Goal: Task Accomplishment & Management: Manage account settings

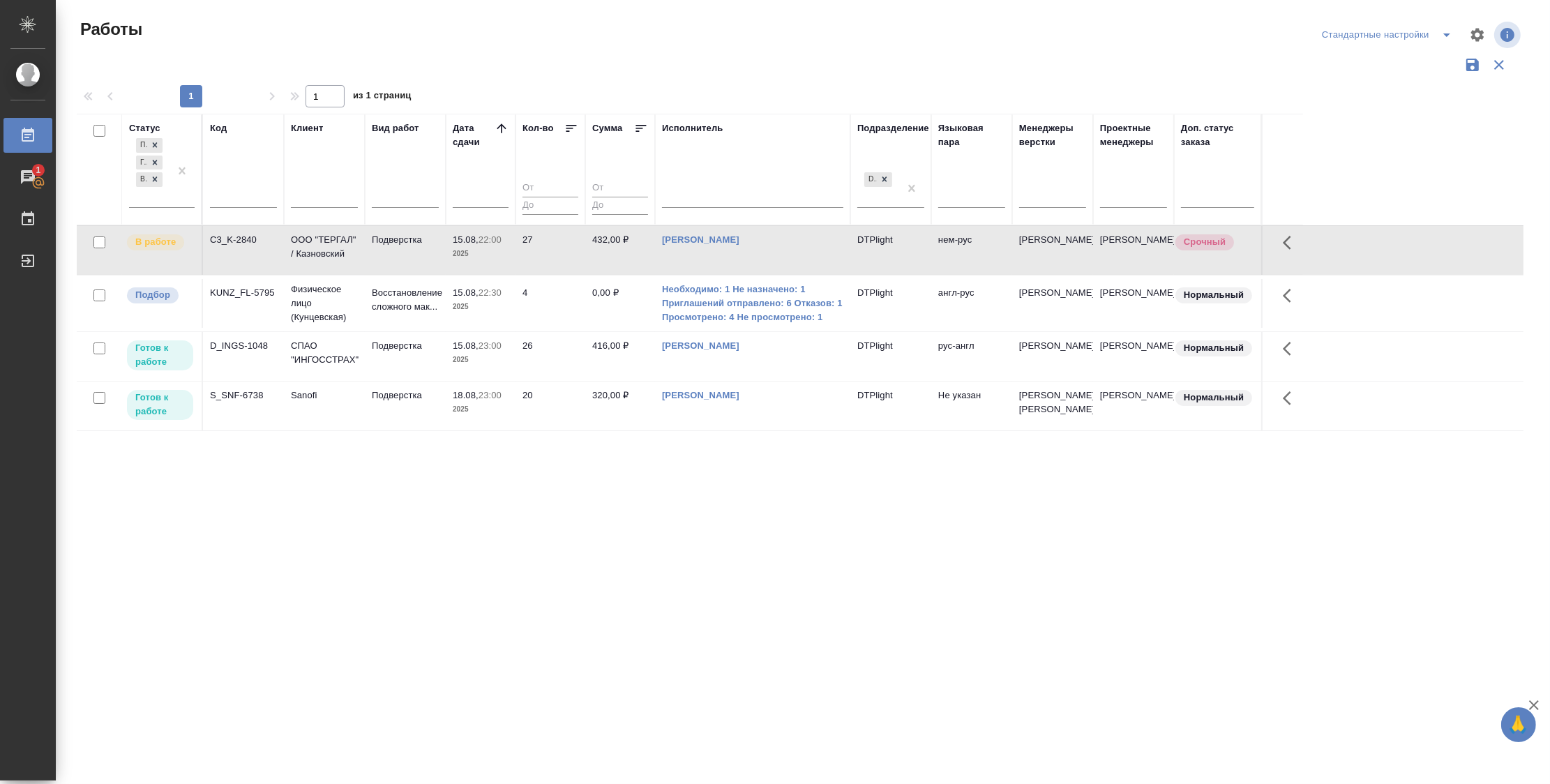
click at [888, 559] on div "Статус Подбор Готов к работе В работе Код Клиент Вид работ Дата сдачи Кол-во Су…" at bounding box center [800, 365] width 1447 height 502
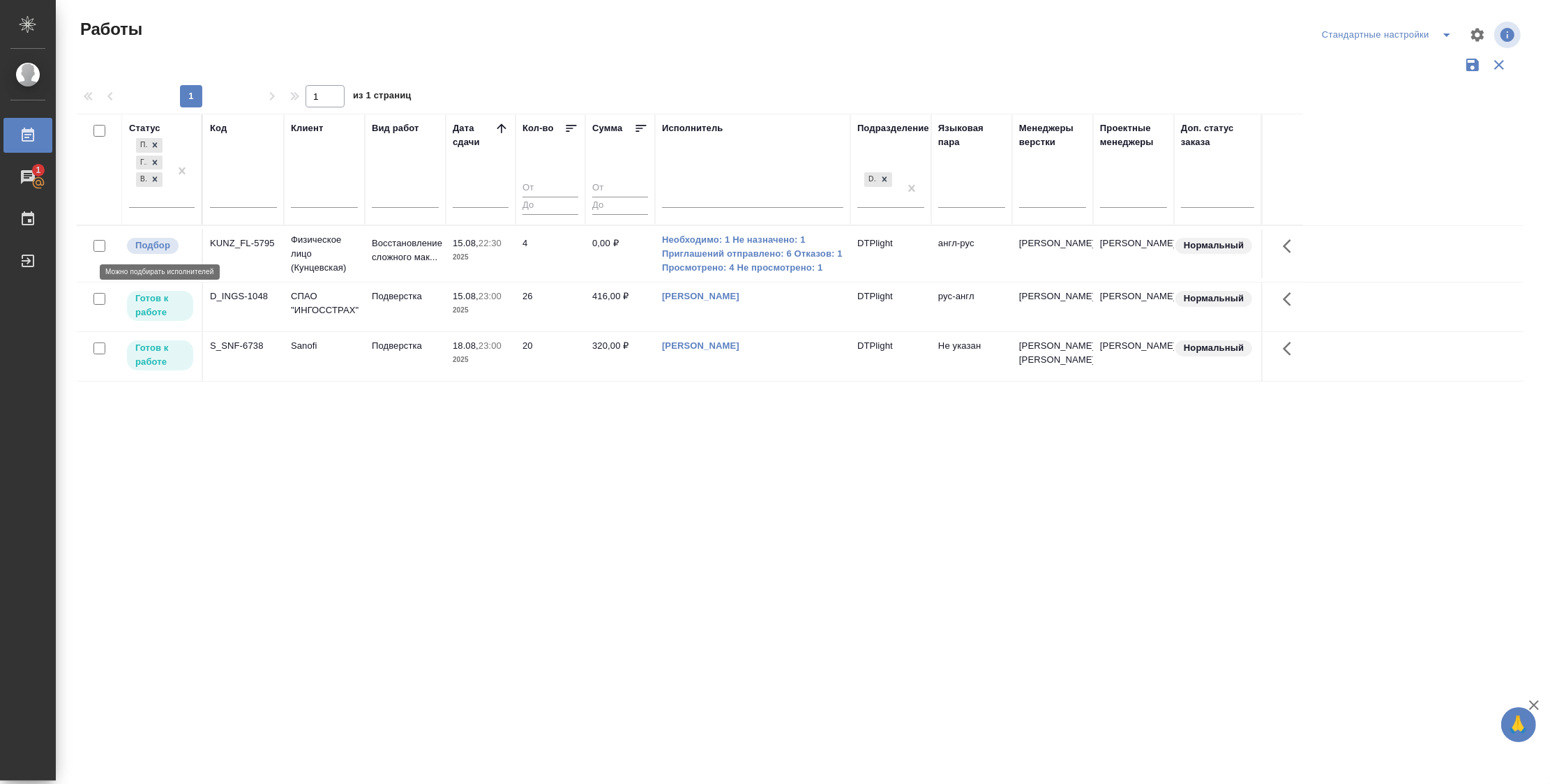
click at [160, 245] on p "Подбор" at bounding box center [153, 245] width 35 height 14
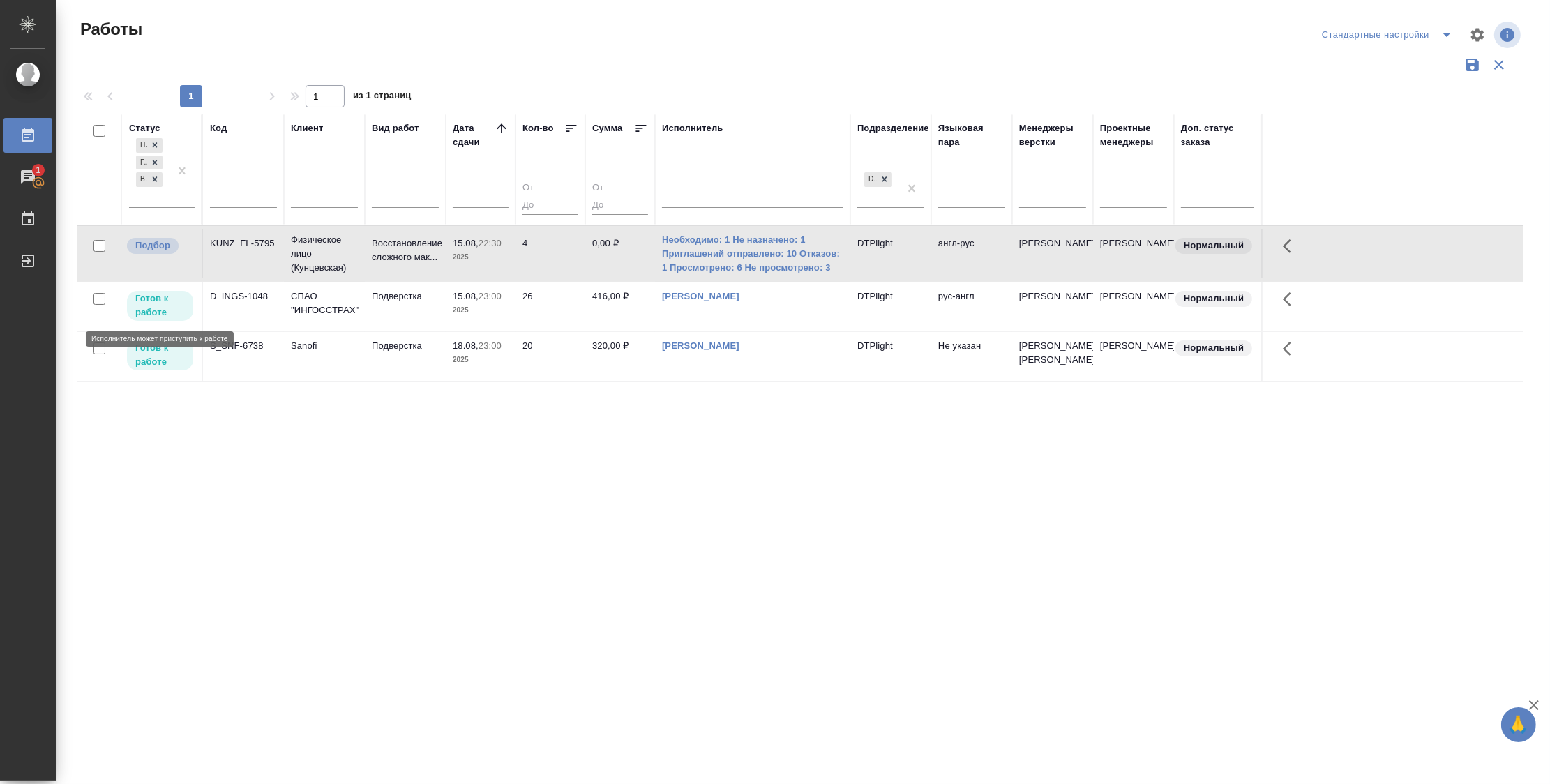
click at [156, 292] on p "Готов к работе" at bounding box center [160, 305] width 50 height 28
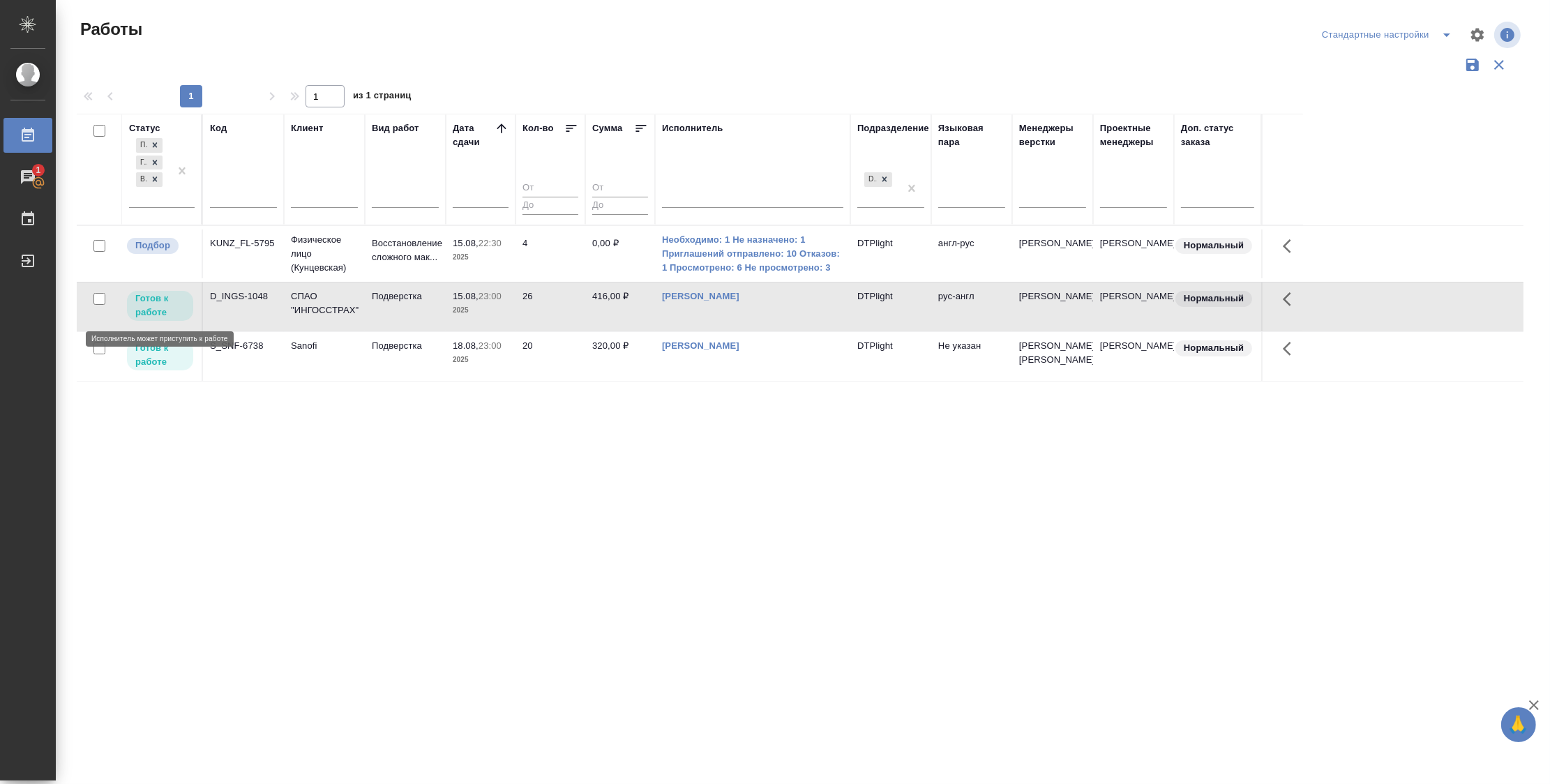
click at [156, 292] on p "Готов к работе" at bounding box center [160, 305] width 50 height 28
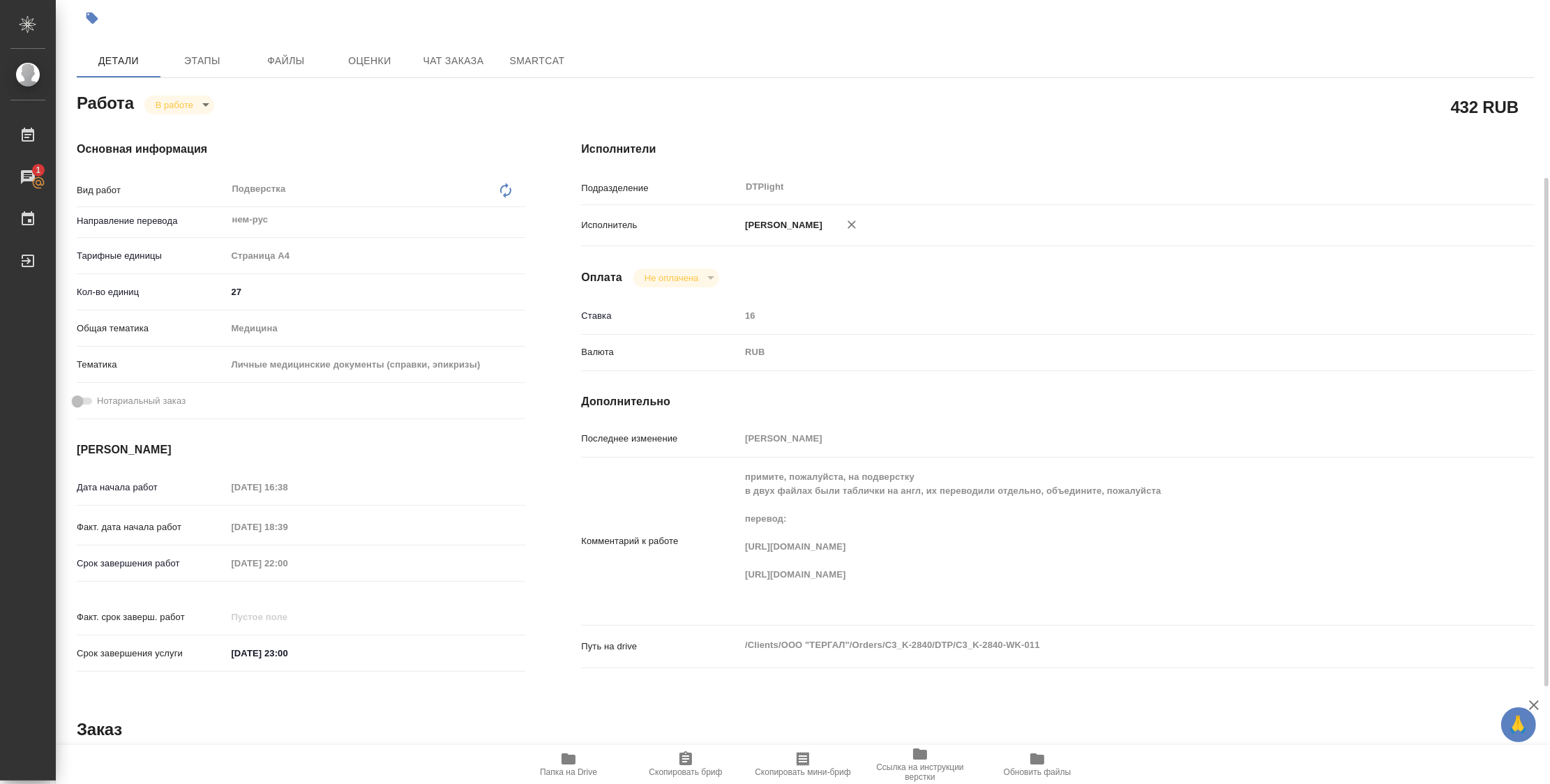
scroll to position [155, 0]
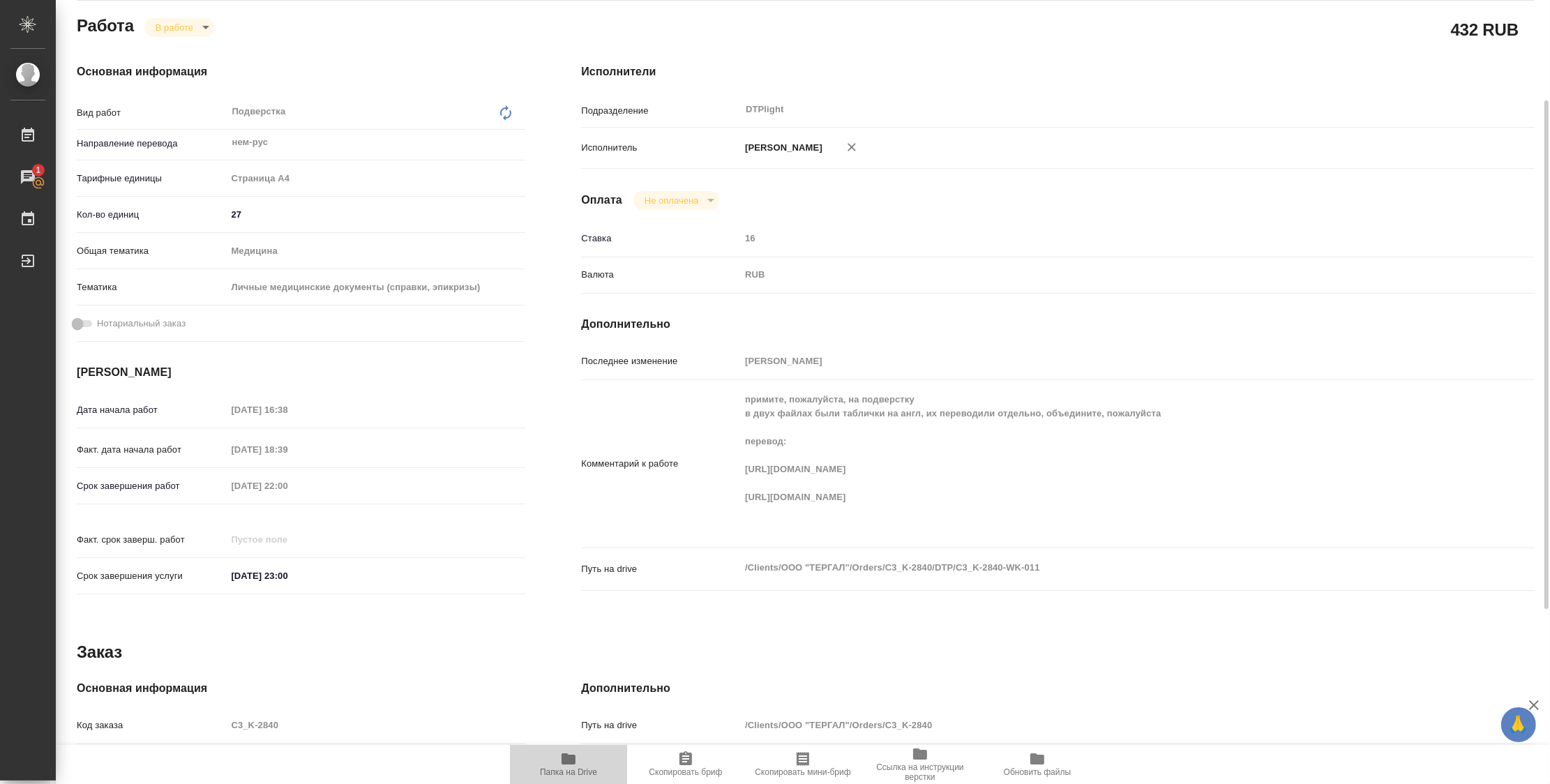
click at [575, 767] on span "Папка на Drive" at bounding box center [568, 772] width 57 height 10
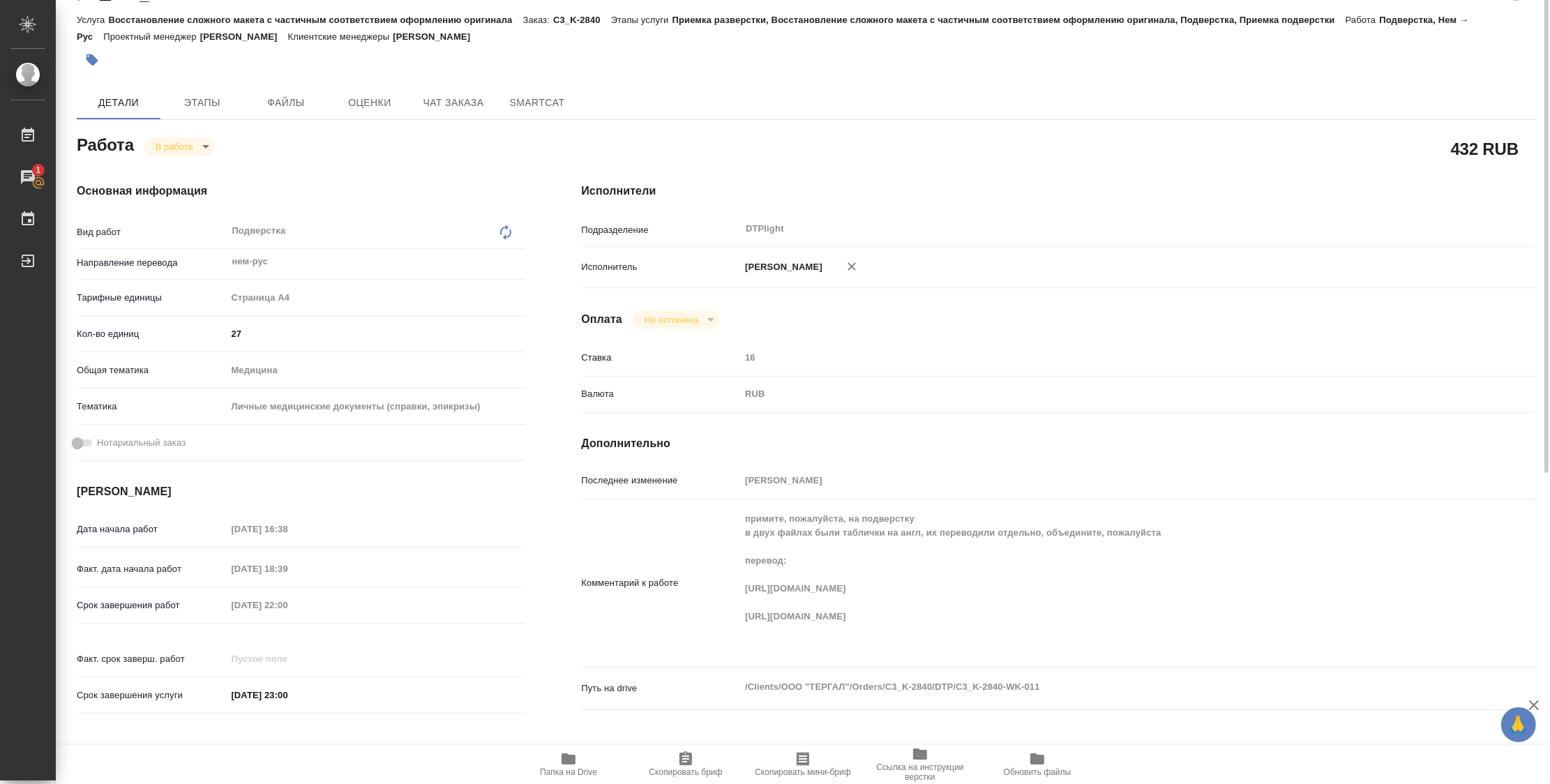
scroll to position [0, 0]
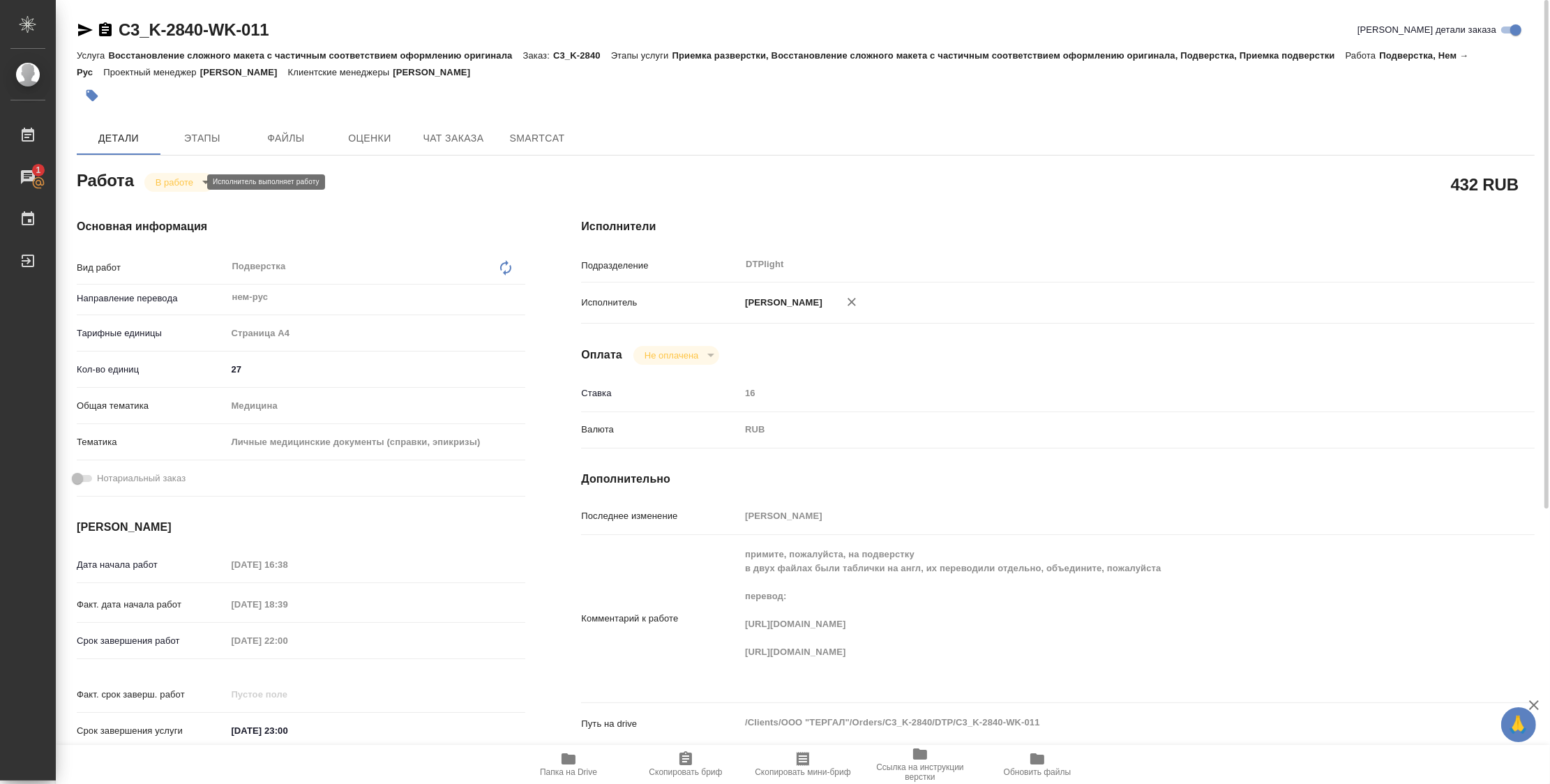
click at [180, 186] on body "🙏 .cls-1 fill:#fff; AWATERA Zubakova Viktoriya Работы 1 Чаты График Выйти C3_K-…" at bounding box center [775, 392] width 1550 height 784
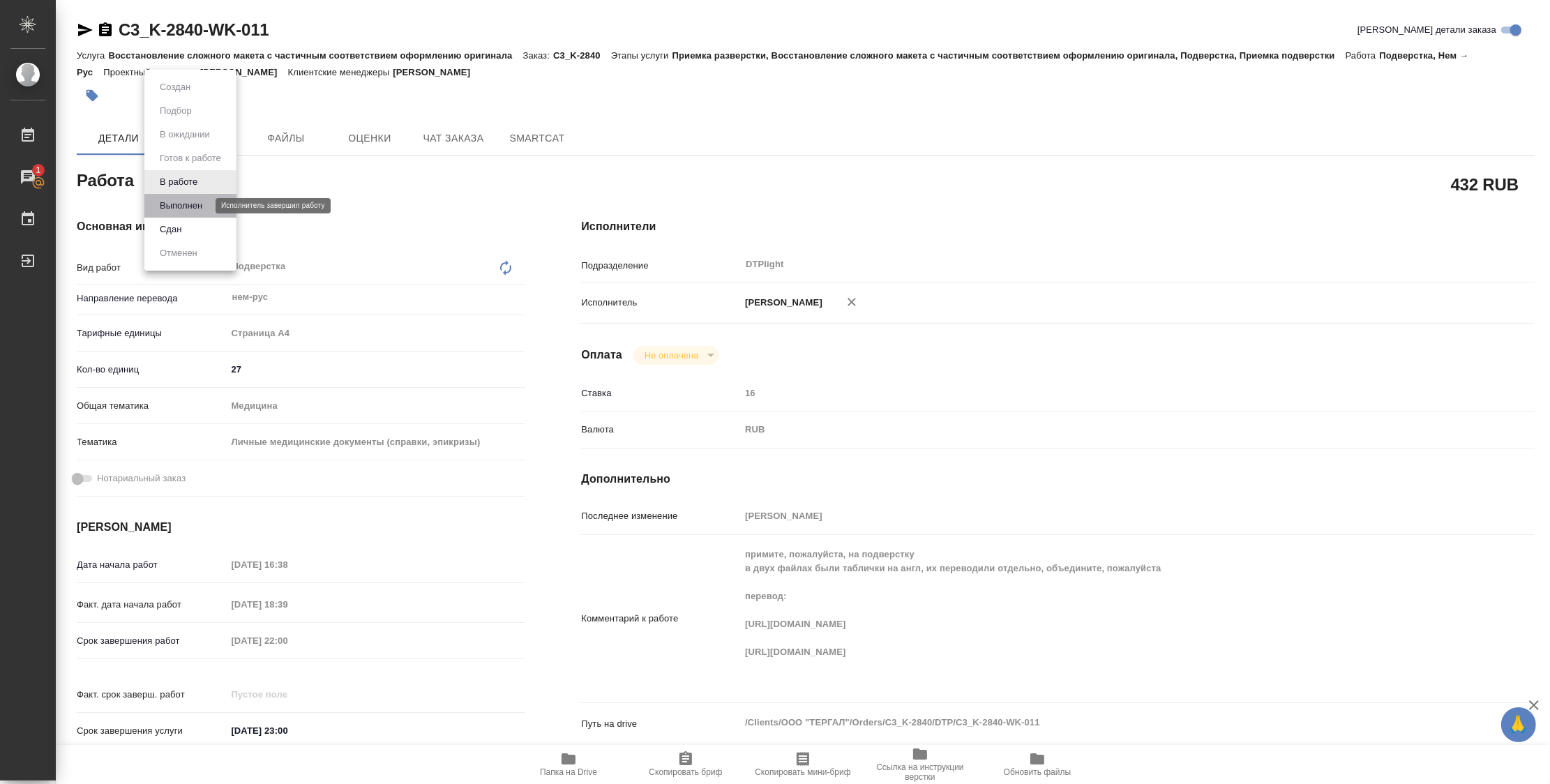
click at [171, 206] on button "Выполнен" at bounding box center [180, 206] width 51 height 15
type textarea "x"
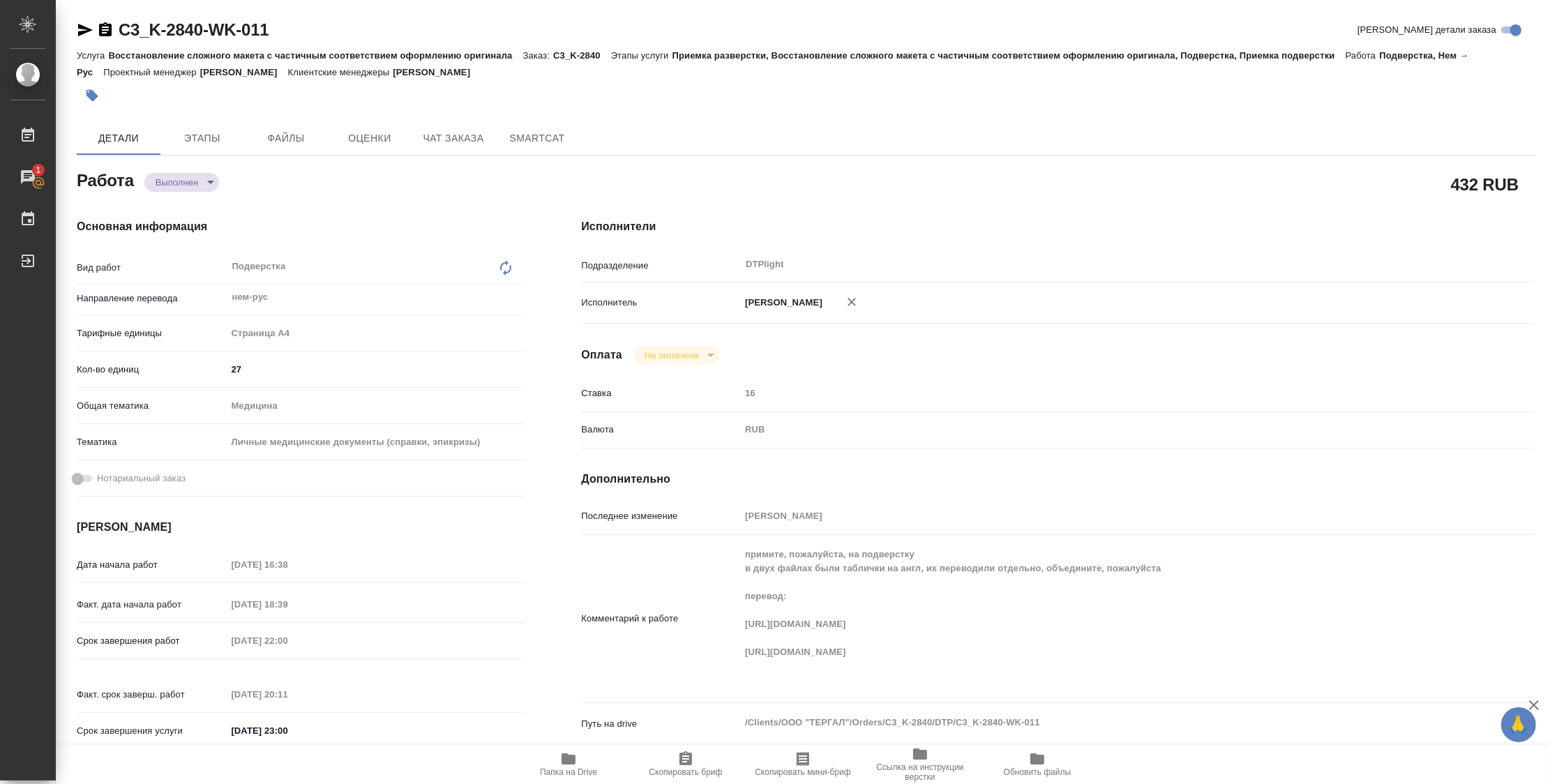
type textarea "x"
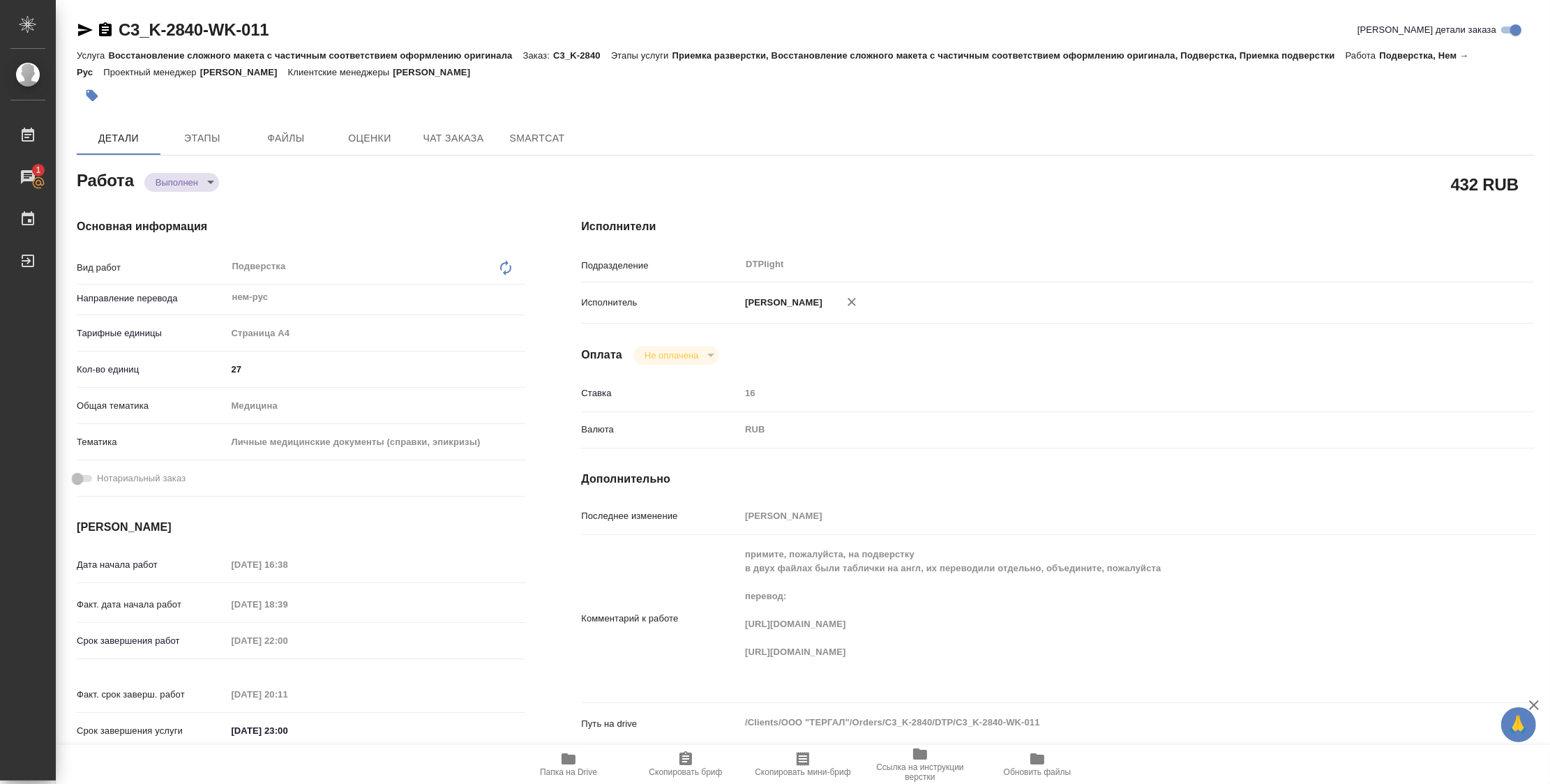
type textarea "x"
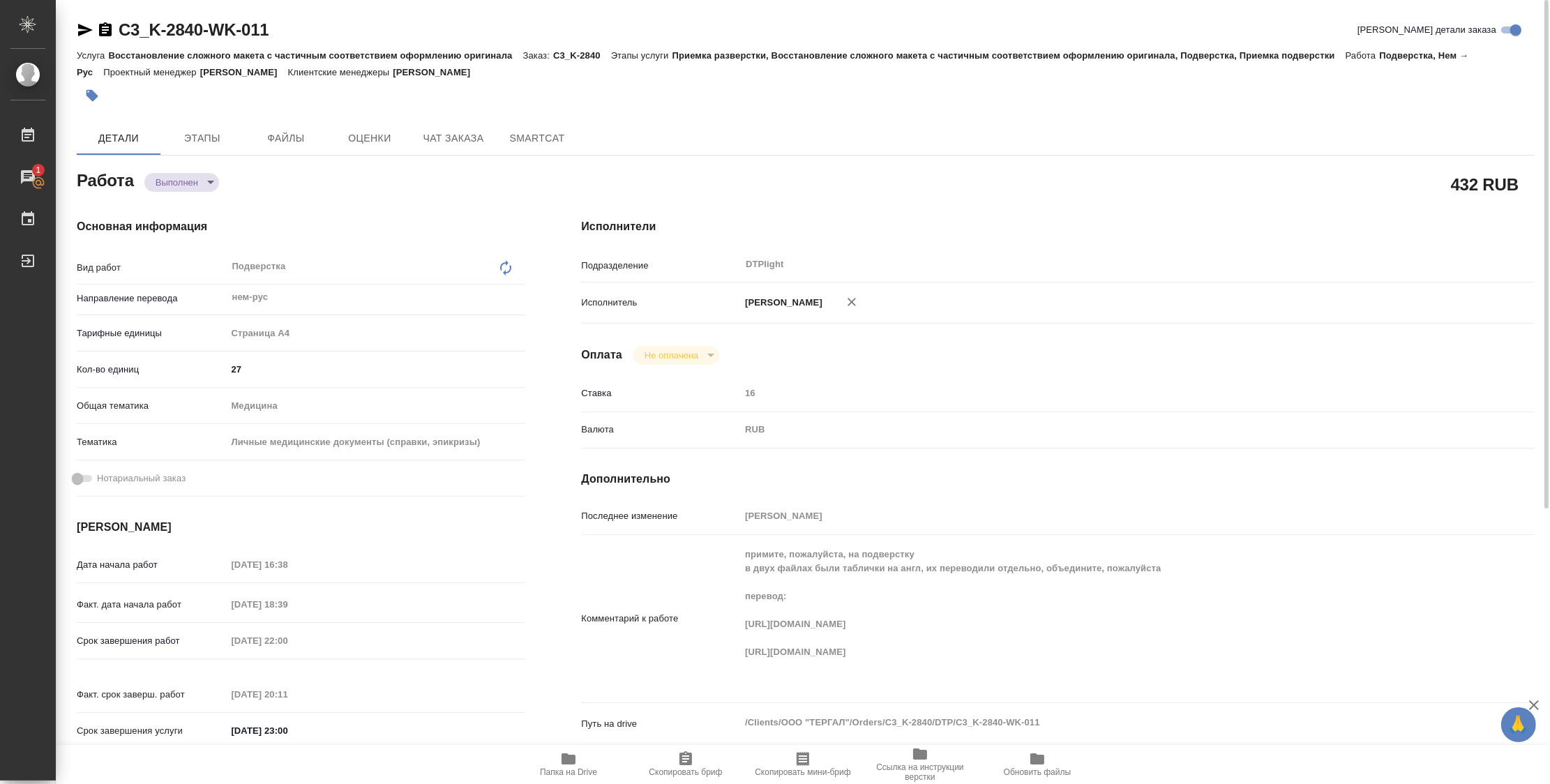
type textarea "x"
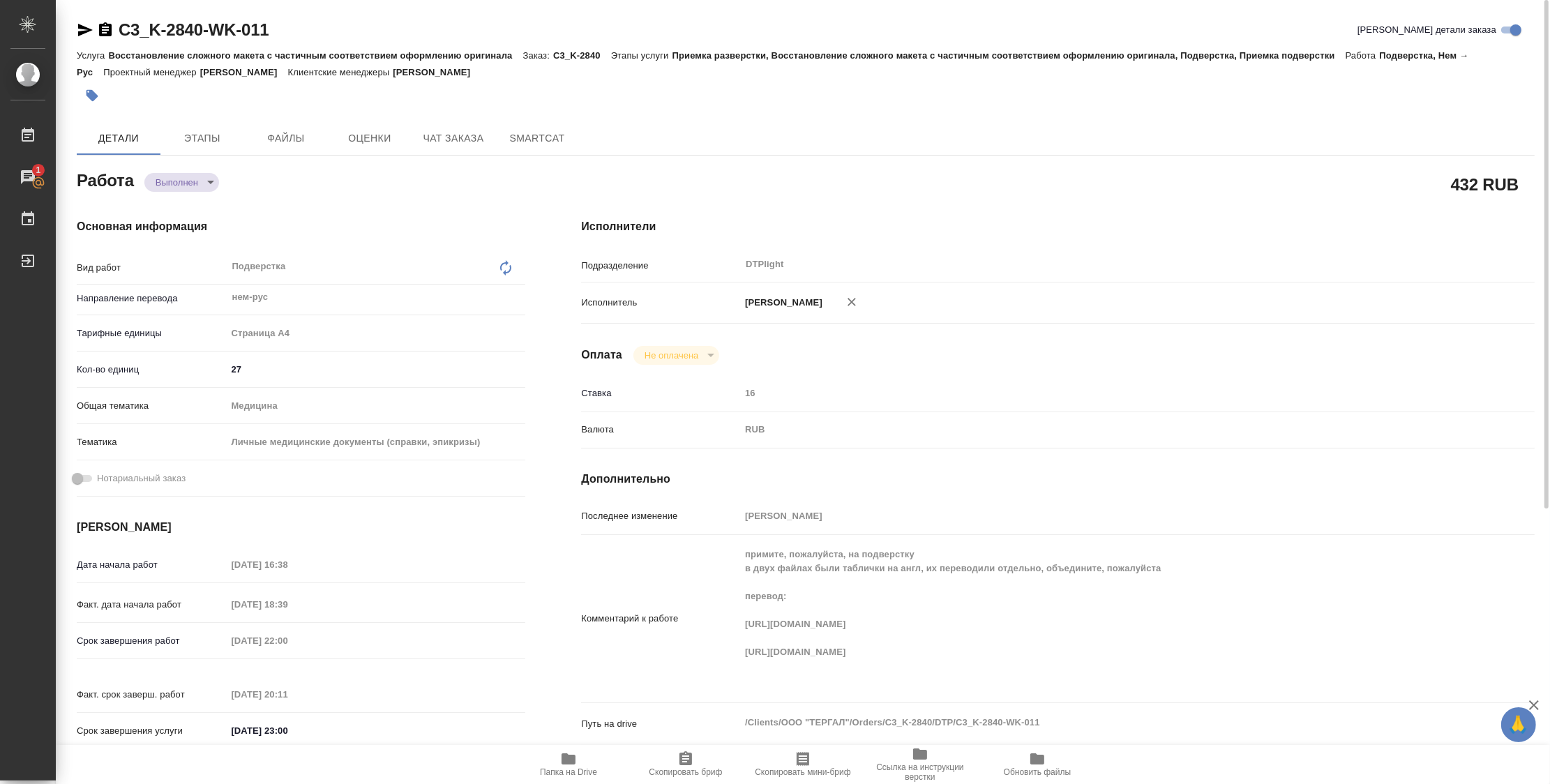
type textarea "x"
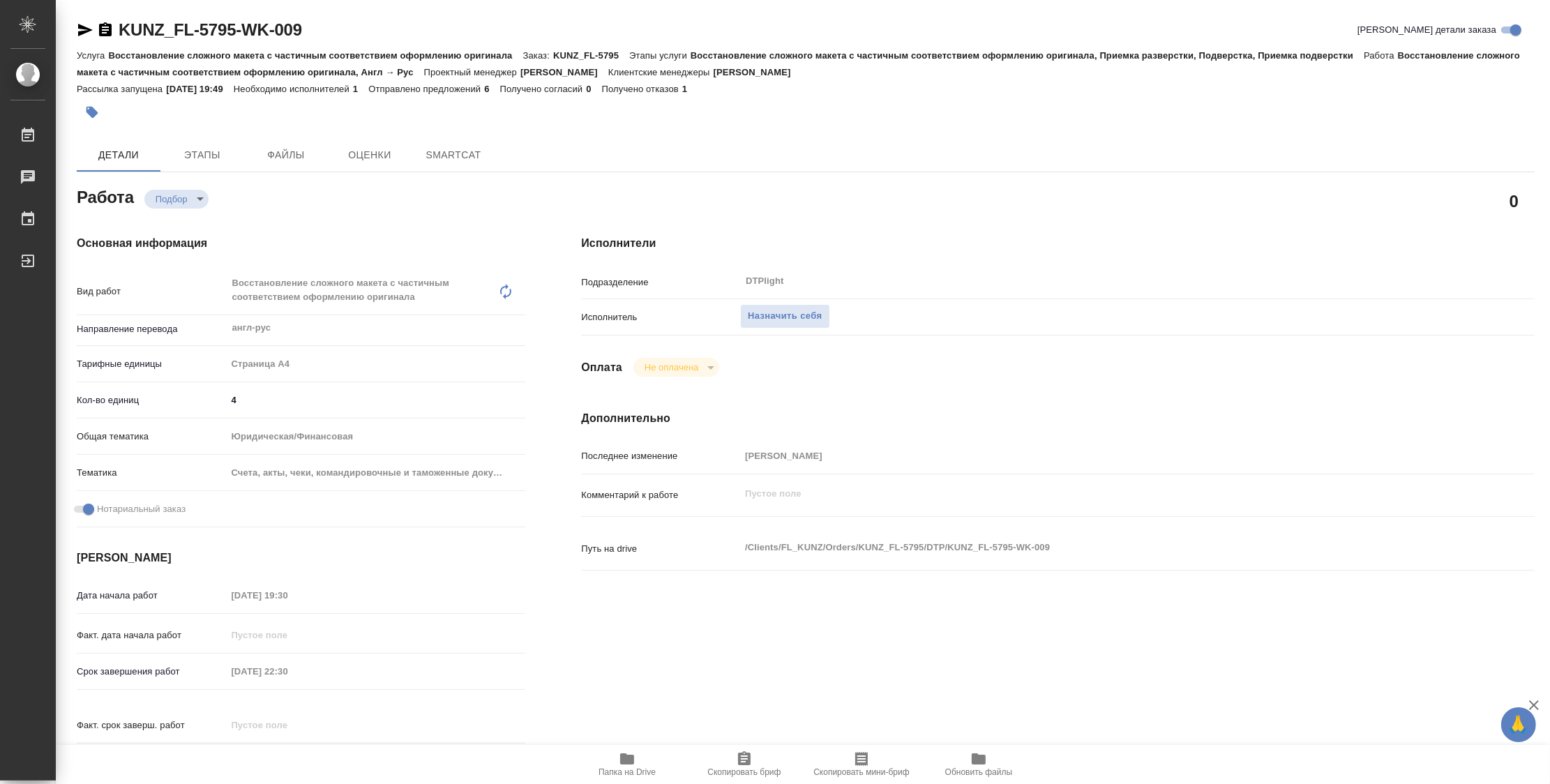
type textarea "x"
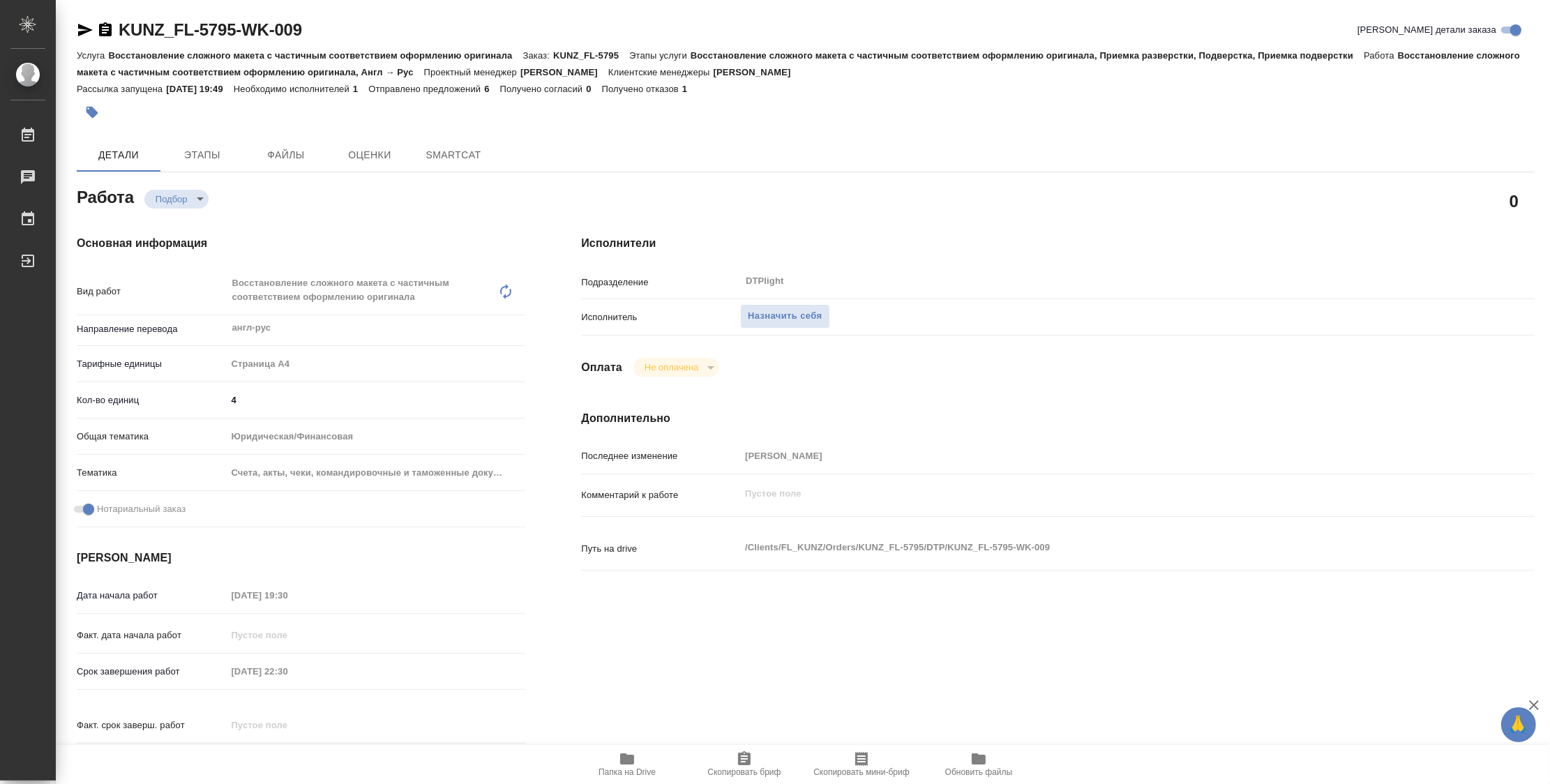
type textarea "x"
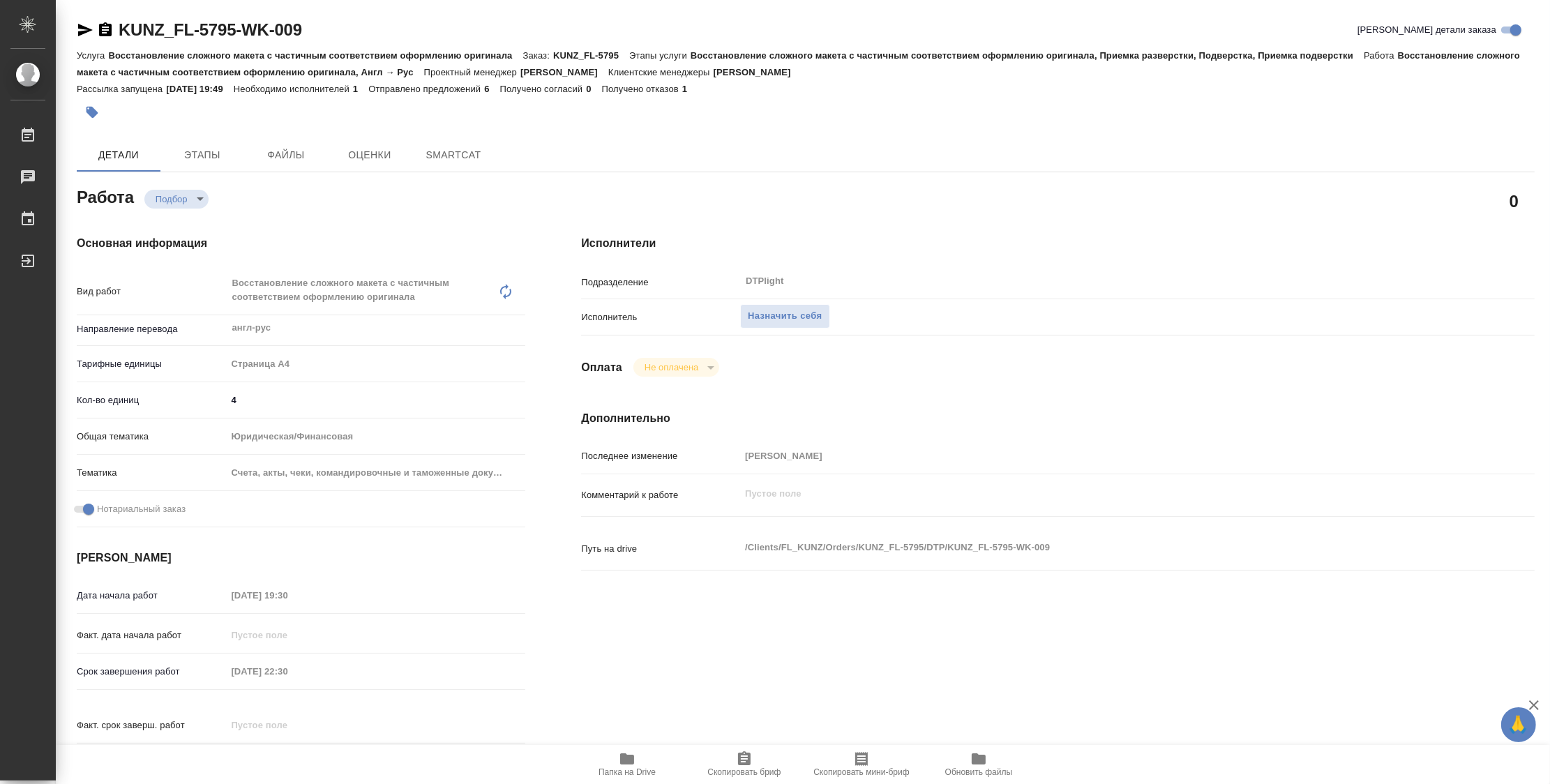
type textarea "x"
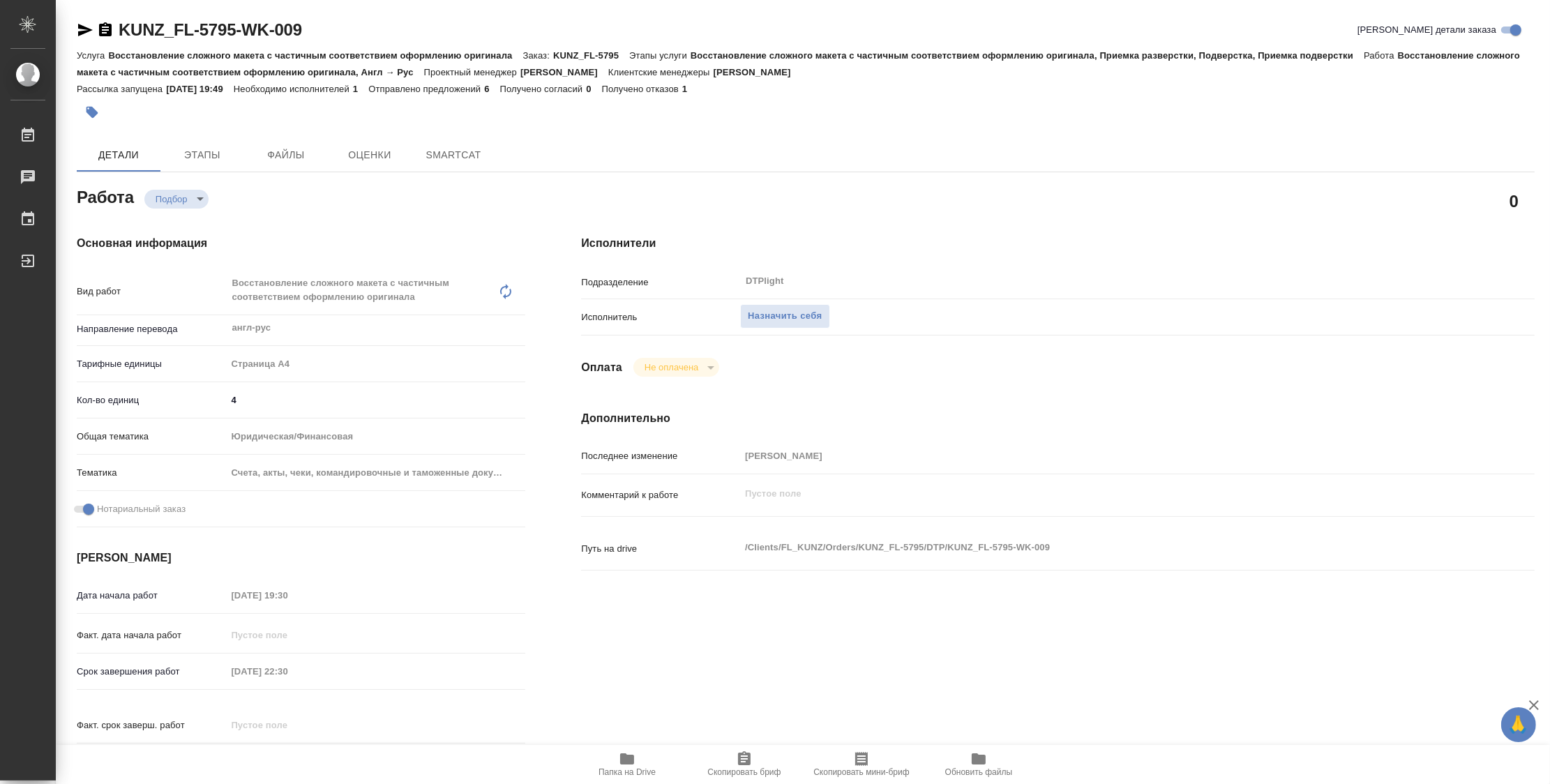
type textarea "x"
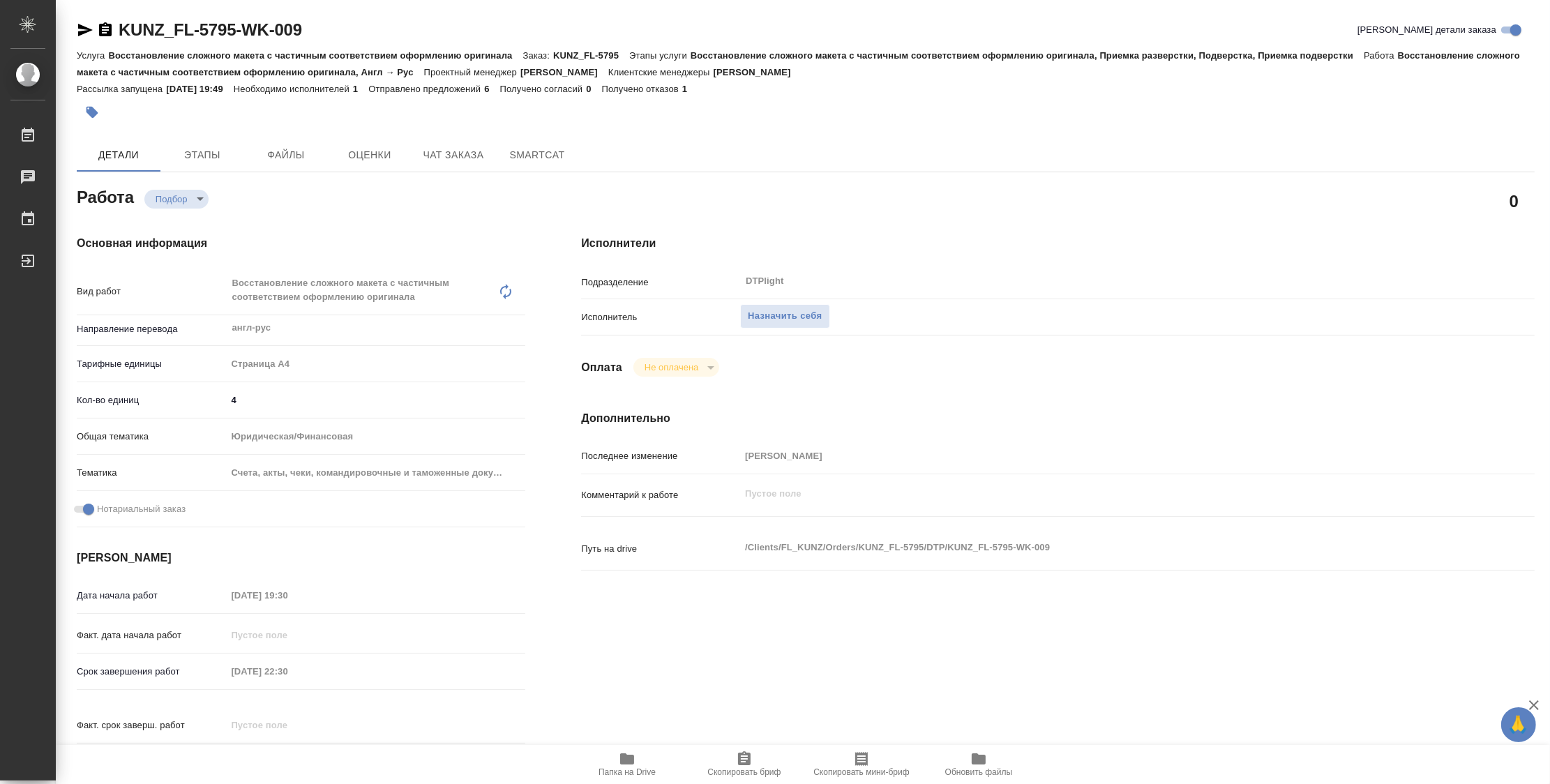
type textarea "x"
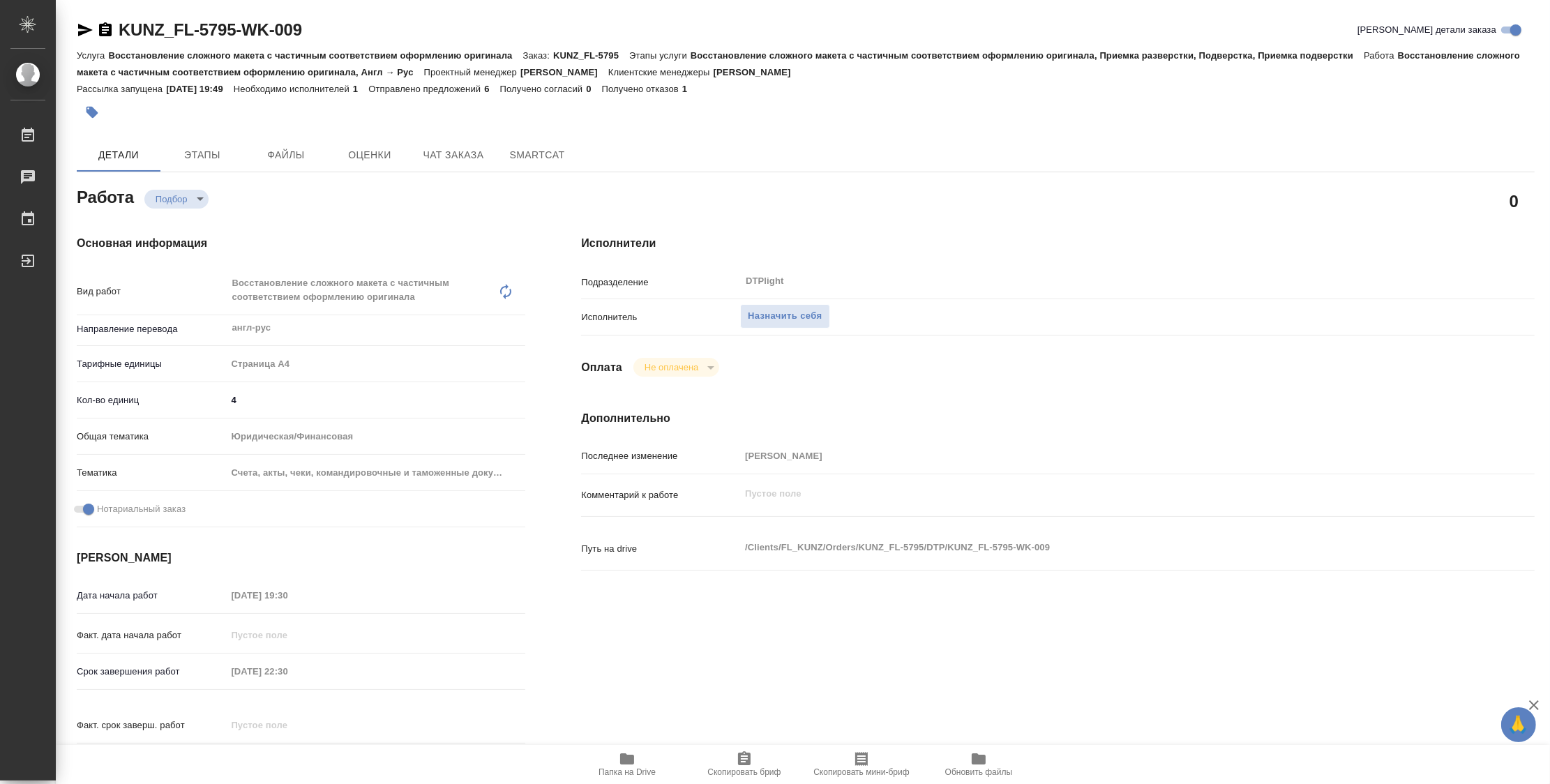
type textarea "x"
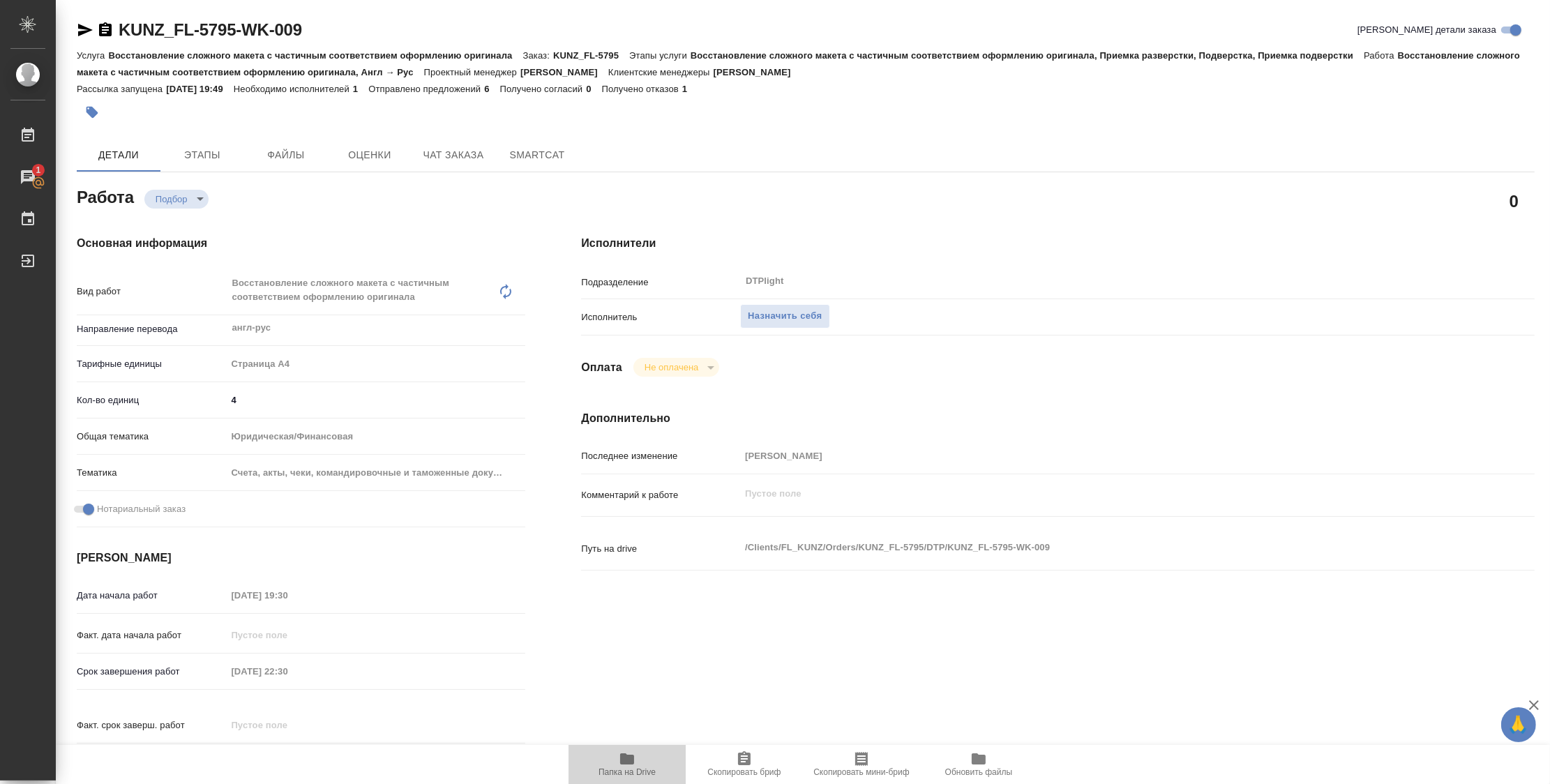
click at [623, 762] on icon "button" at bounding box center [627, 759] width 14 height 11
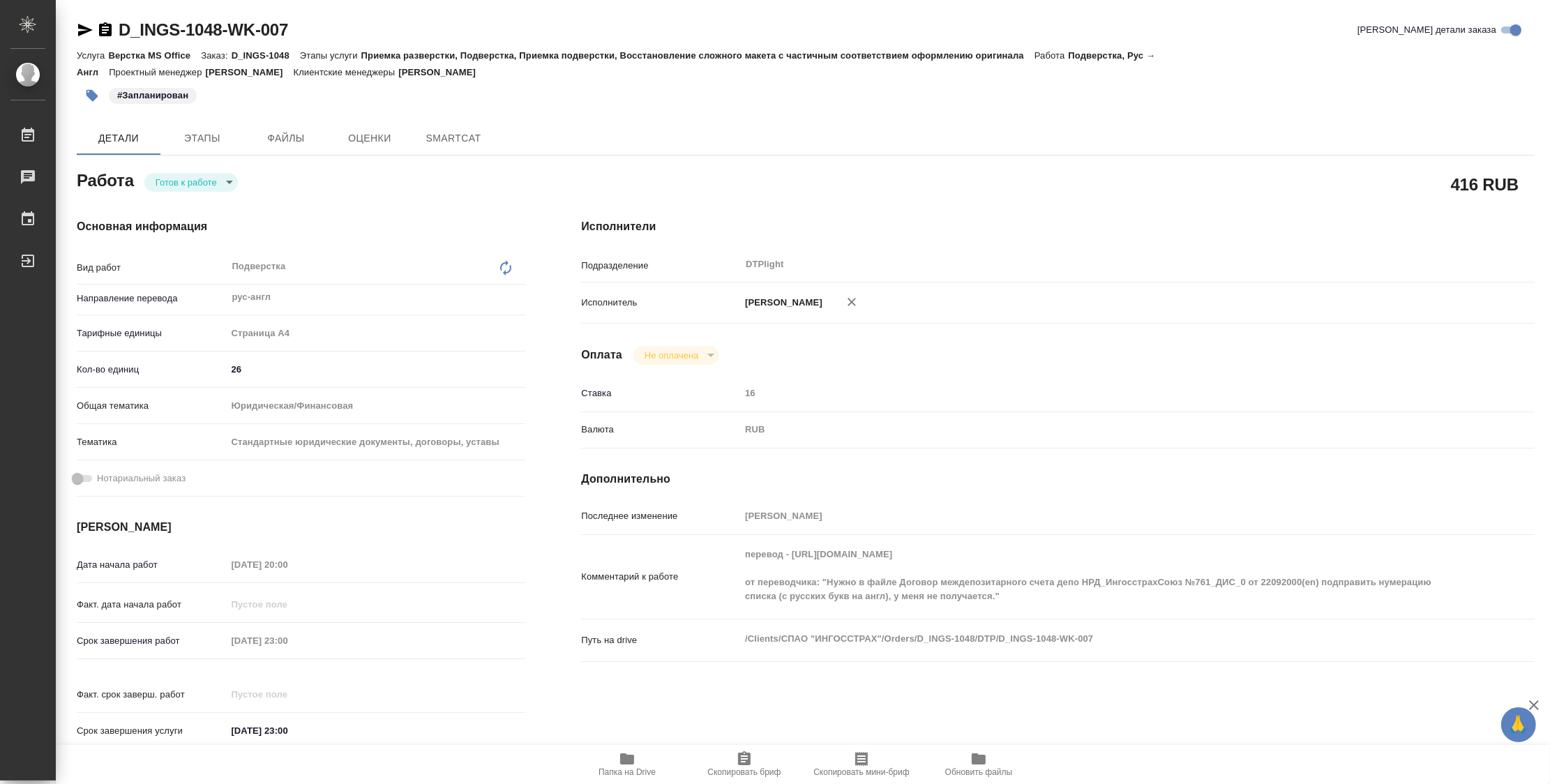
type textarea "x"
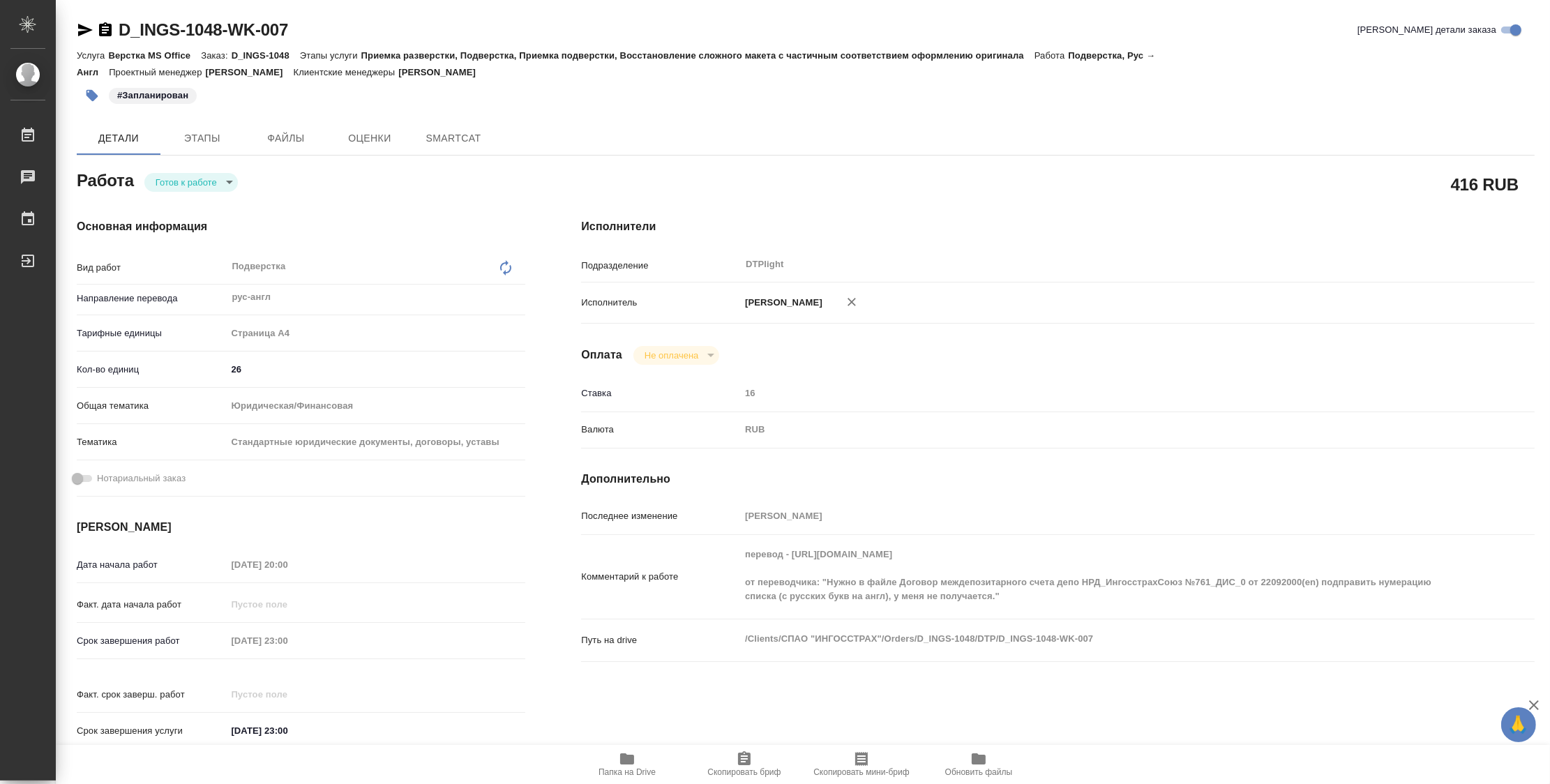
type textarea "x"
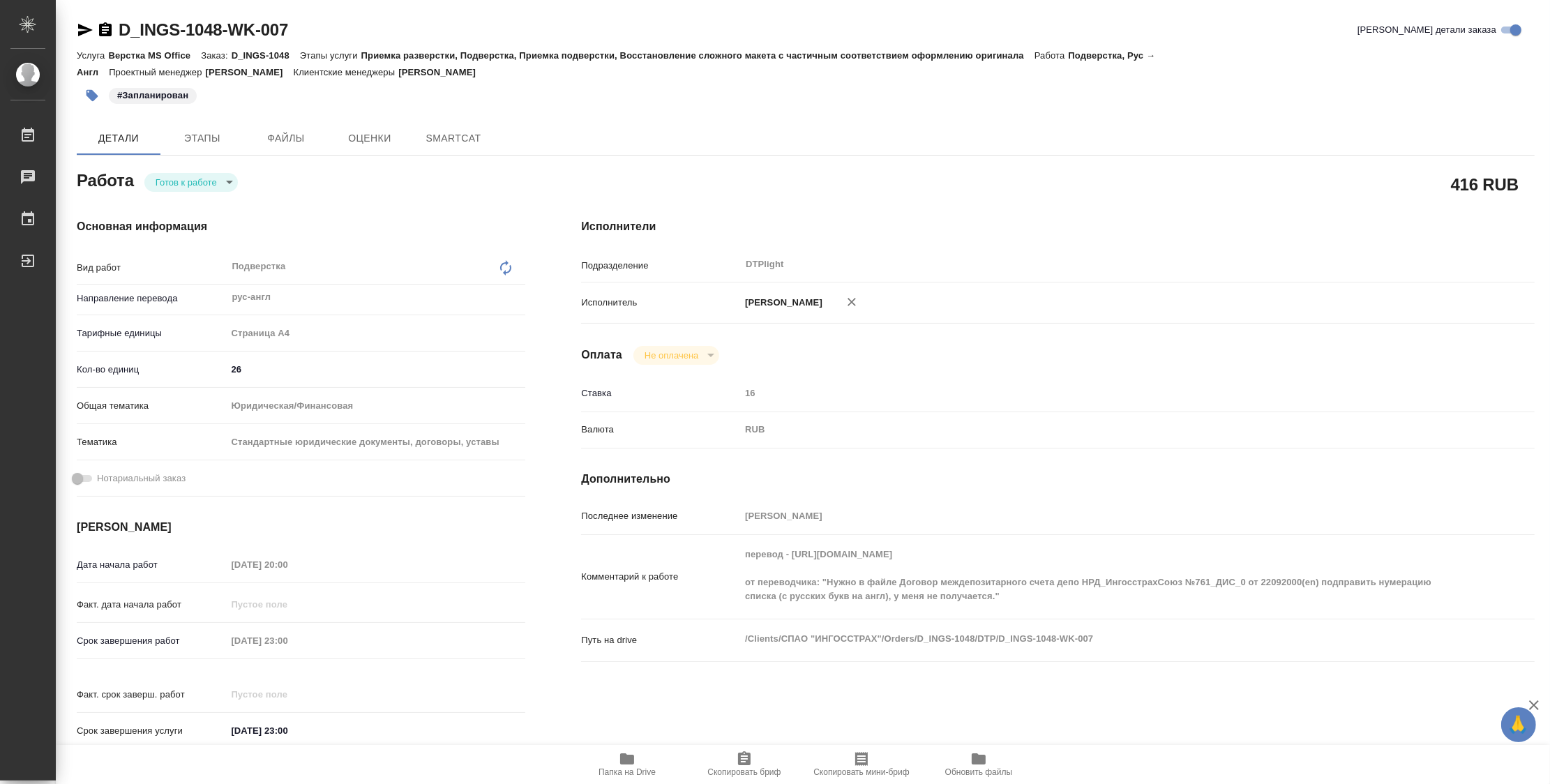
type textarea "x"
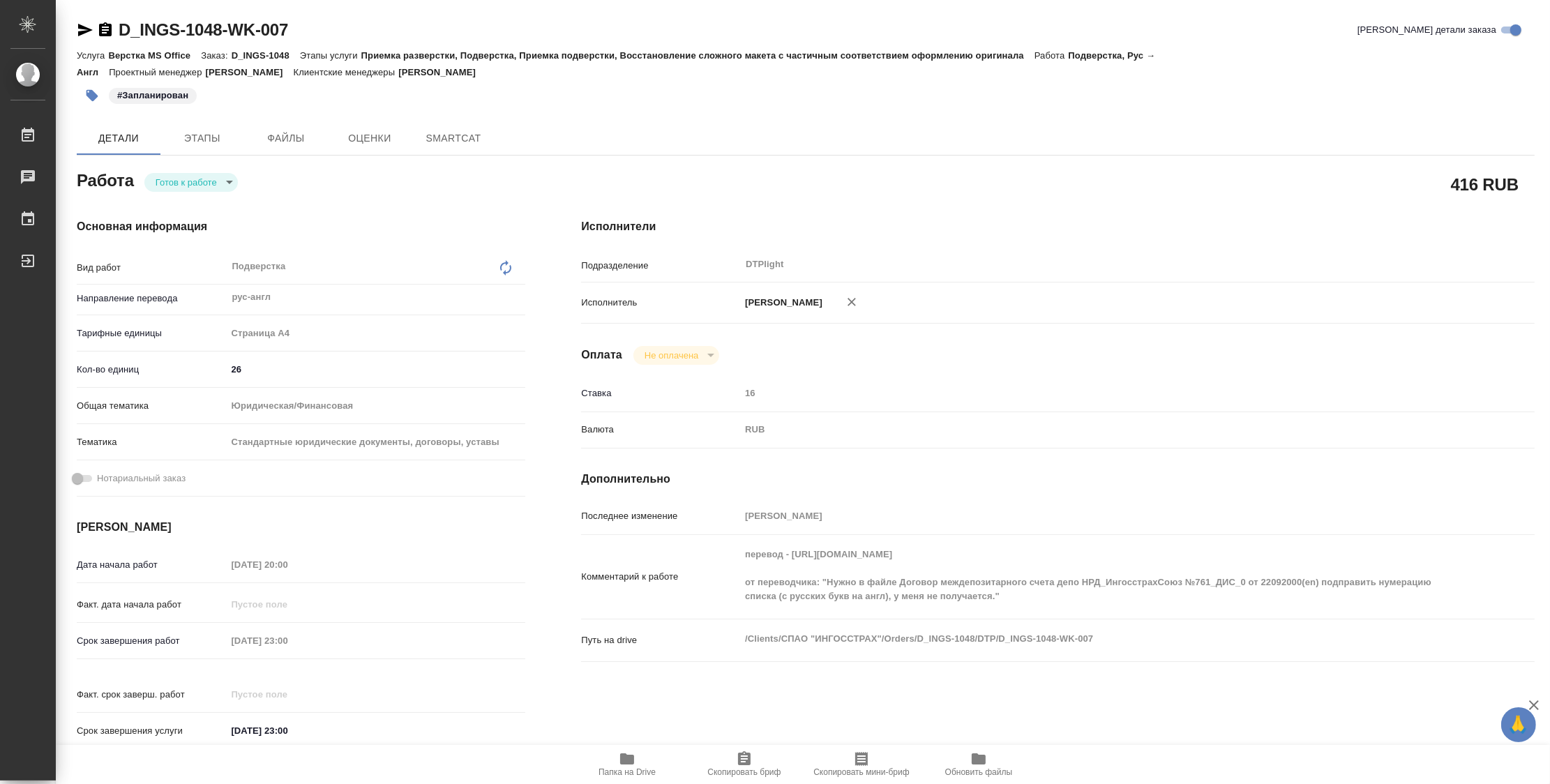
type textarea "x"
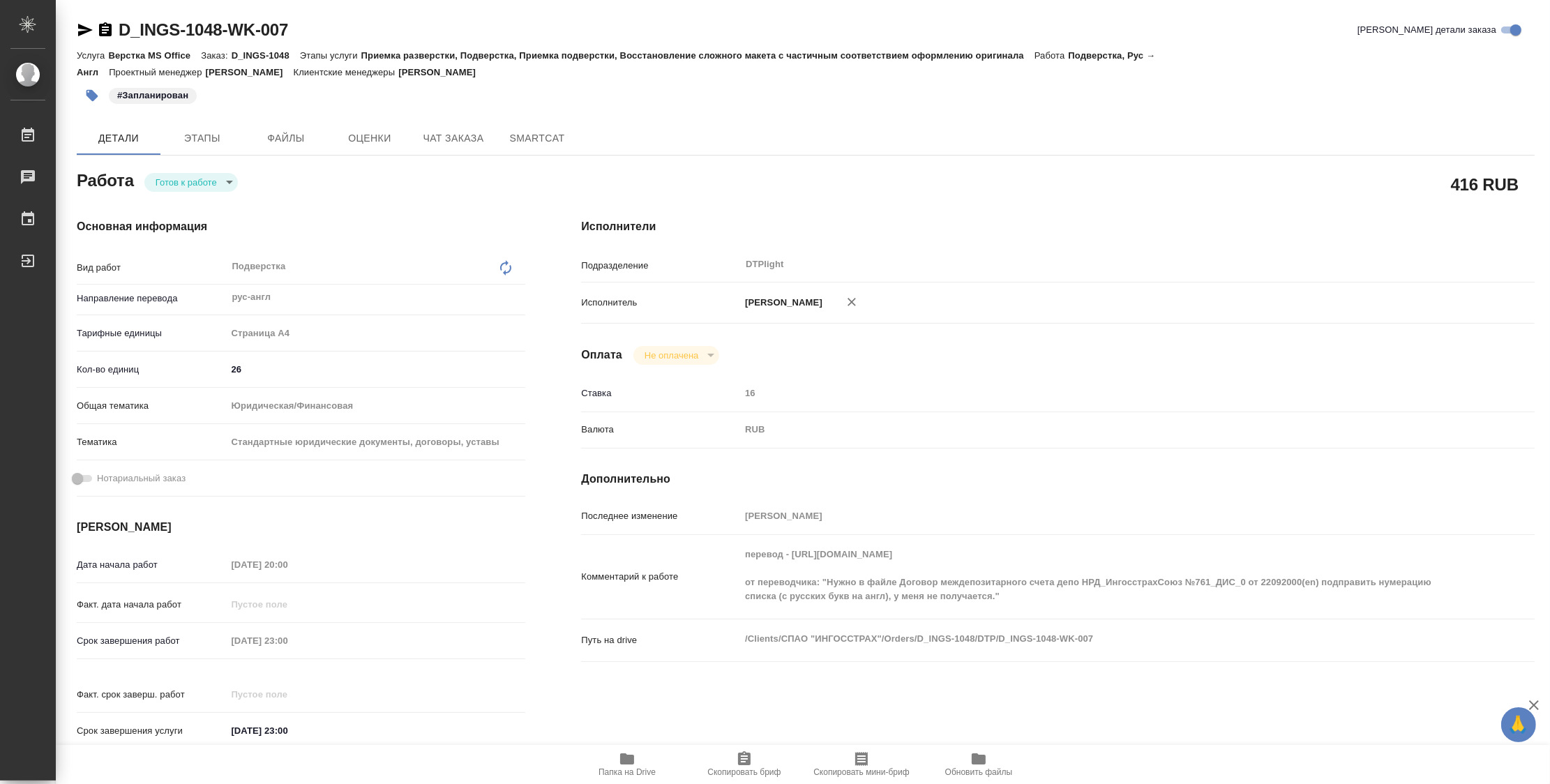
type textarea "x"
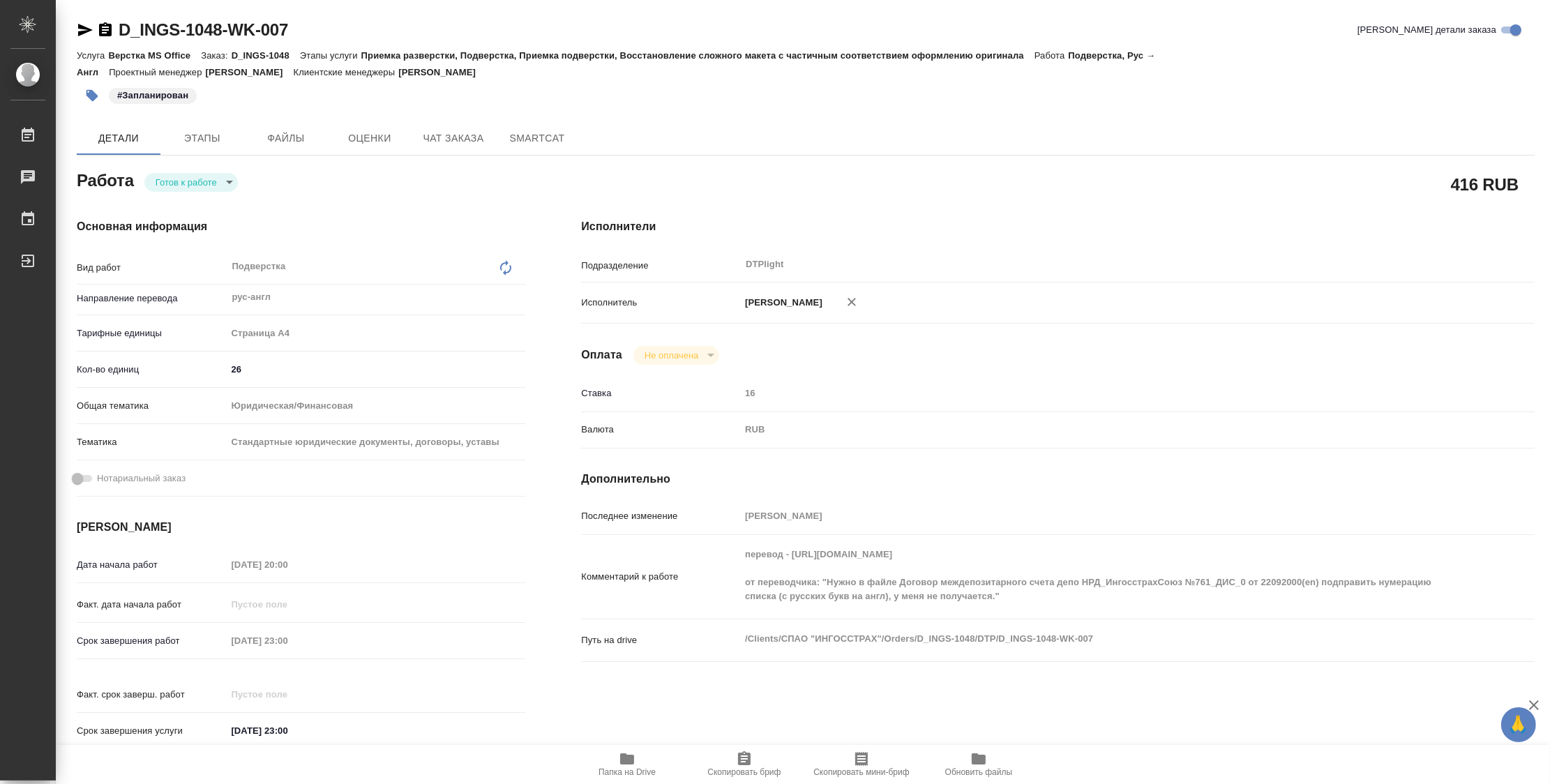
type textarea "x"
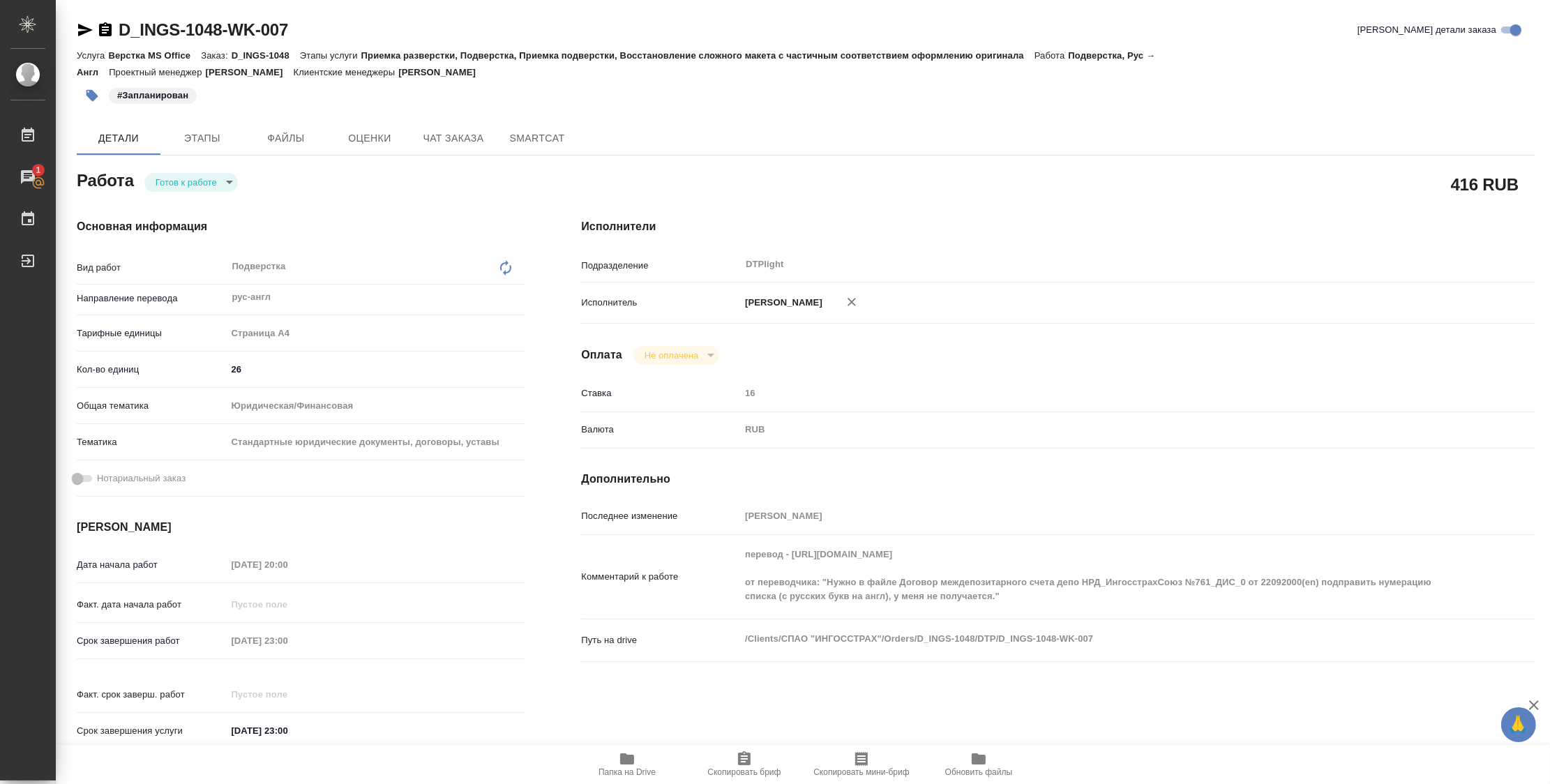
click at [619, 760] on icon "button" at bounding box center [627, 759] width 17 height 17
click at [160, 179] on body "🙏 .cls-1 fill:#fff; AWATERA Zubakova Viktoriya Работы 1 Чаты График Выйти D_ING…" at bounding box center [775, 392] width 1550 height 784
click at [171, 182] on button "В работе" at bounding box center [178, 182] width 46 height 15
type textarea "x"
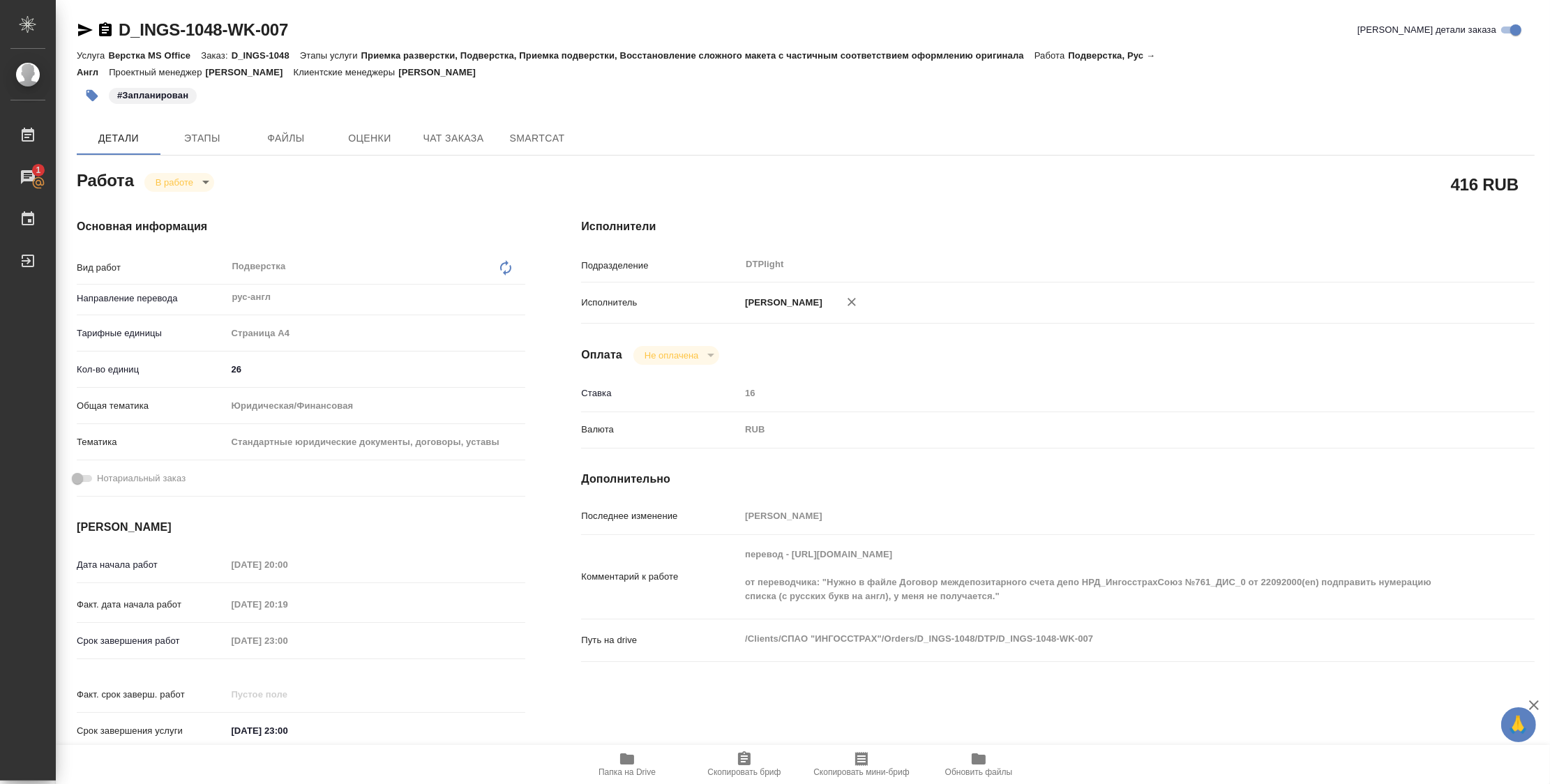
type textarea "x"
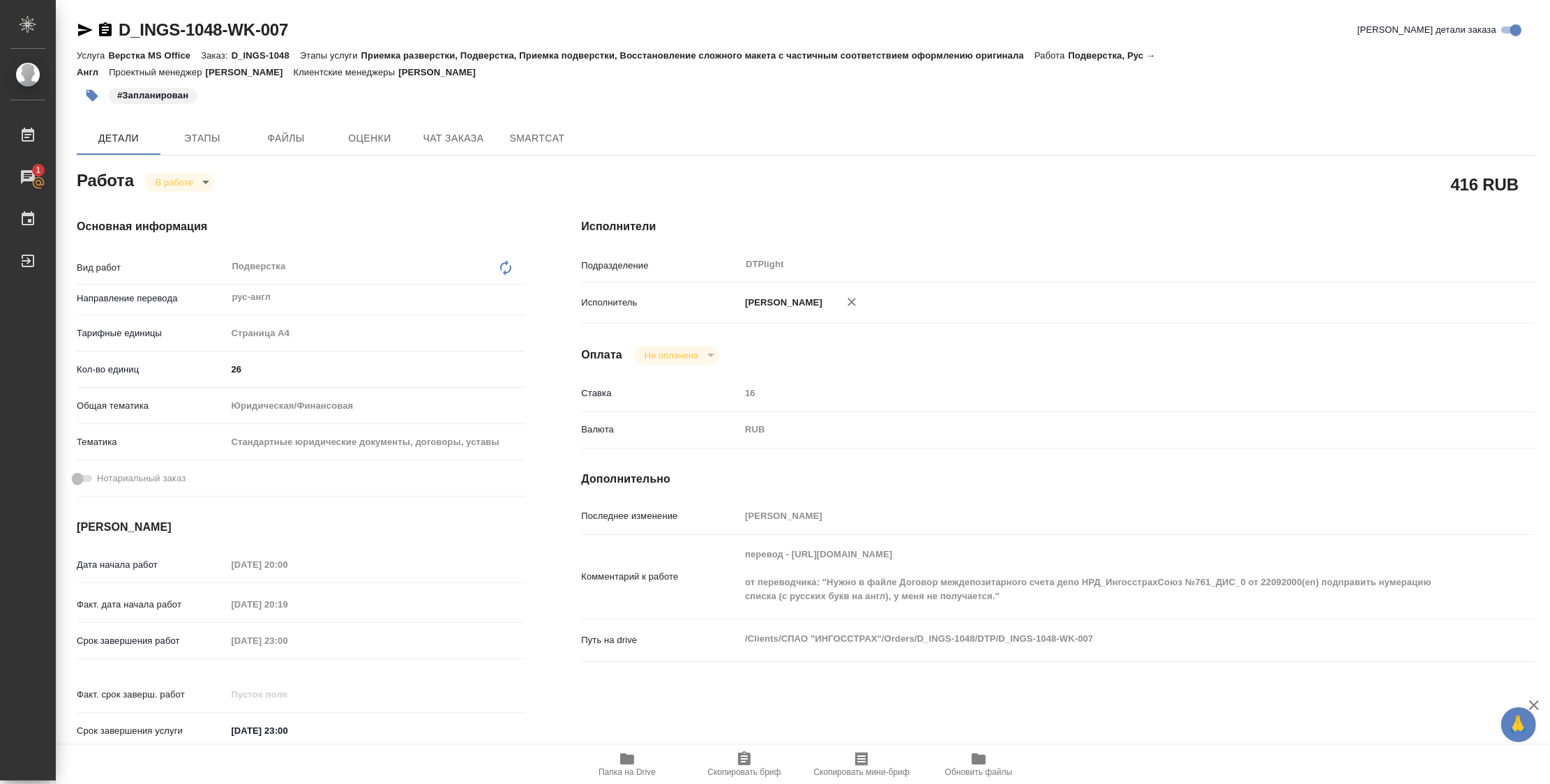
type textarea "x"
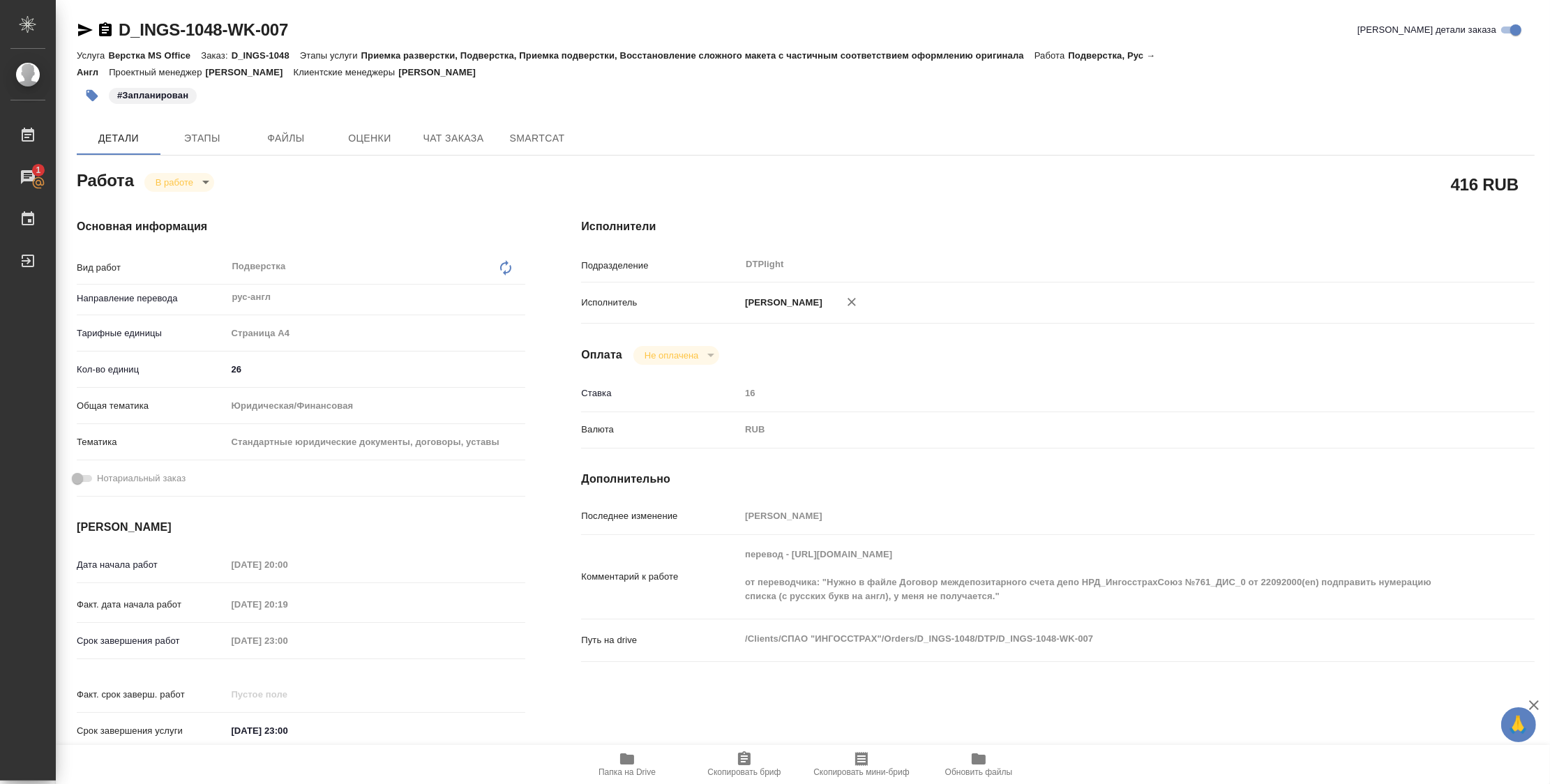
type textarea "x"
click at [1001, 490] on div "Исполнители Подразделение DTPlight ​ Исполнитель Зубакова Виктория Оплата Не оп…" at bounding box center [1058, 487] width 1009 height 596
